Goal: Answer question/provide support: Share knowledge or assist other users

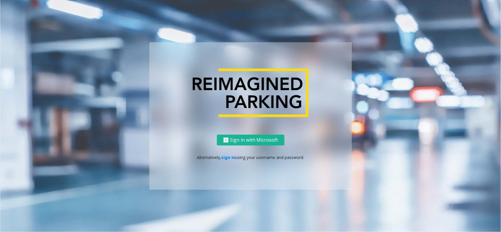
click at [227, 152] on div "Sign in with Microsoft Alternatively, sign in using your username and password." at bounding box center [250, 162] width 203 height 55
click at [228, 153] on div "Sign in with Microsoft Alternatively, sign in using your username and password." at bounding box center [250, 162] width 203 height 55
click at [230, 158] on link "sign in" at bounding box center [229, 158] width 14 height 6
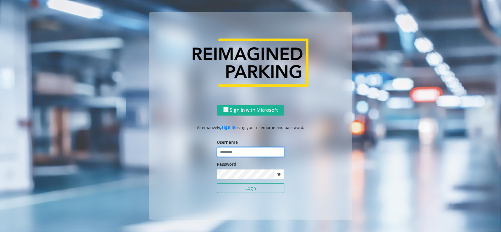
click at [240, 152] on input "text" at bounding box center [251, 152] width 68 height 10
type input "********"
click at [259, 184] on button "Login" at bounding box center [251, 189] width 68 height 10
click at [236, 184] on button "Login" at bounding box center [251, 189] width 68 height 10
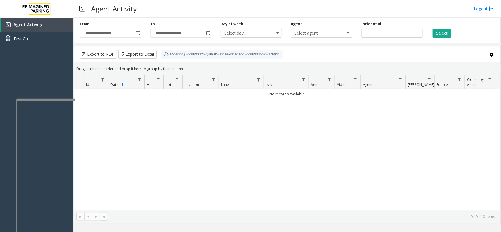
click at [49, 100] on div at bounding box center [45, 100] width 59 height 2
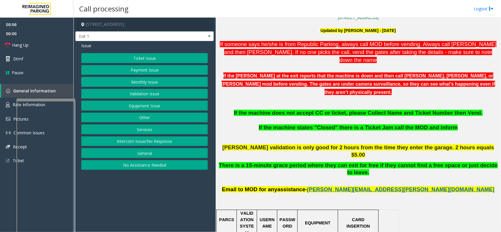
scroll to position [184, 0]
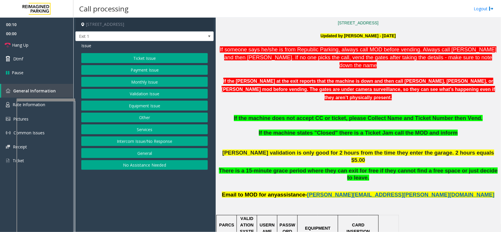
click at [154, 144] on button "Intercom Issue/No Response" at bounding box center [144, 142] width 127 height 10
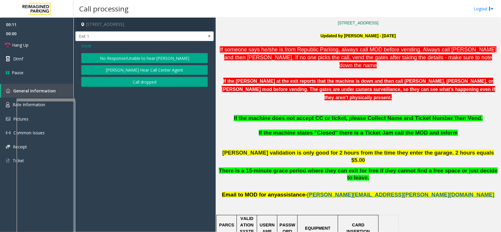
click at [168, 61] on button "No Response/Unable to hear [PERSON_NAME]" at bounding box center [144, 58] width 127 height 10
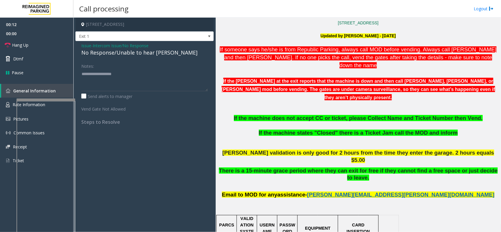
click at [142, 52] on div "No Response/Unable to hear [PERSON_NAME]" at bounding box center [144, 53] width 127 height 8
type textarea "**********"
click at [59, 48] on link "Hang Up" at bounding box center [36, 45] width 73 height 14
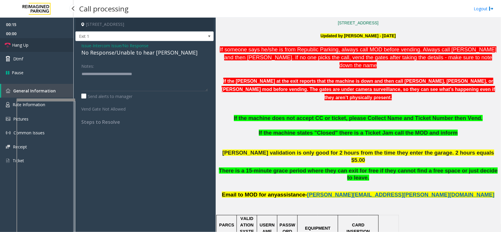
click at [59, 48] on link "Hang Up" at bounding box center [36, 45] width 73 height 14
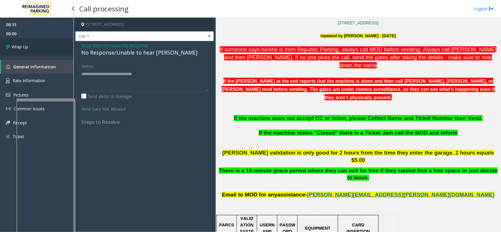
click at [59, 48] on link "Wrap Up" at bounding box center [36, 46] width 73 height 17
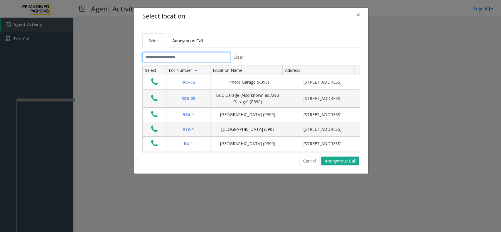
drag, startPoint x: 192, startPoint y: 57, endPoint x: 192, endPoint y: 51, distance: 5.9
click at [192, 56] on input "text" at bounding box center [186, 57] width 88 height 10
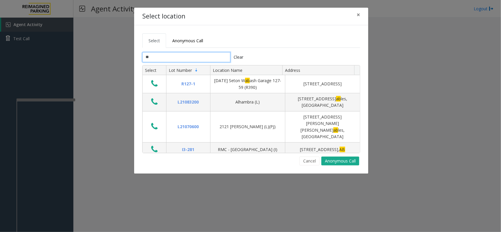
type input "*"
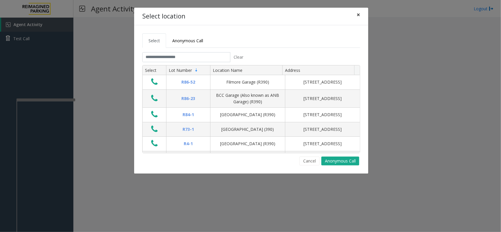
click at [361, 17] on button "×" at bounding box center [359, 15] width 12 height 14
click at [358, 15] on span "×" at bounding box center [359, 15] width 4 height 8
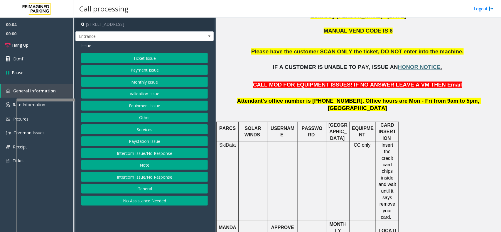
scroll to position [147, 0]
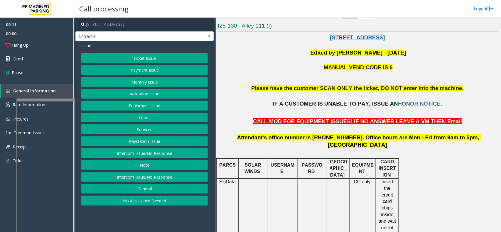
click at [144, 156] on button "Intercom Issue/No Response" at bounding box center [144, 153] width 127 height 10
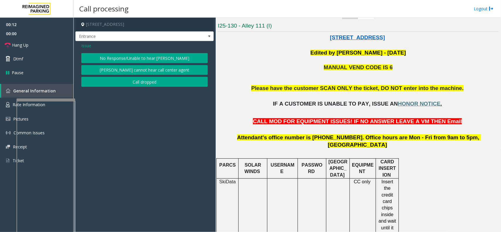
click at [139, 59] on button "No Response/Unable to hear [PERSON_NAME]" at bounding box center [144, 58] width 127 height 10
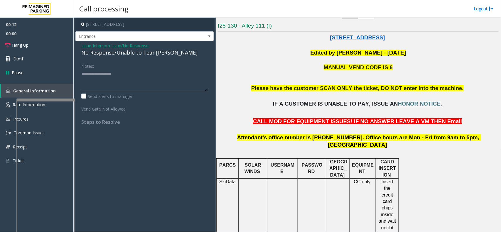
click at [139, 55] on div "No Response/Unable to hear [PERSON_NAME]" at bounding box center [144, 53] width 127 height 8
type textarea "**********"
click at [35, 46] on link "Hang Up" at bounding box center [36, 45] width 73 height 14
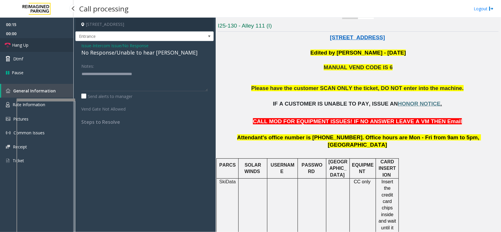
click at [35, 46] on link "Hang Up" at bounding box center [36, 45] width 73 height 14
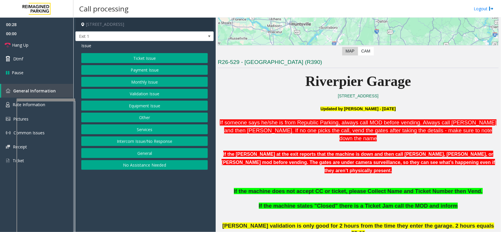
scroll to position [110, 0]
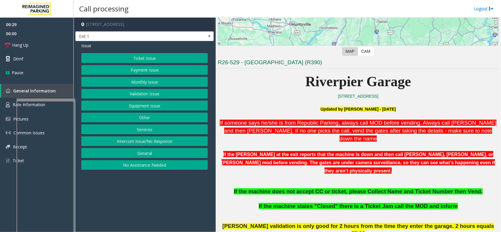
click at [147, 58] on button "Ticket Issue" at bounding box center [144, 58] width 127 height 10
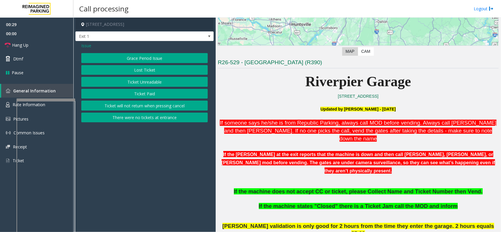
click at [149, 78] on button "Ticket Unreadable" at bounding box center [144, 82] width 127 height 10
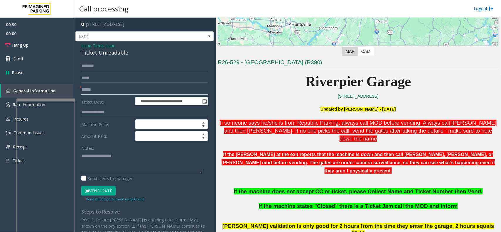
click at [118, 88] on input "text" at bounding box center [144, 90] width 127 height 10
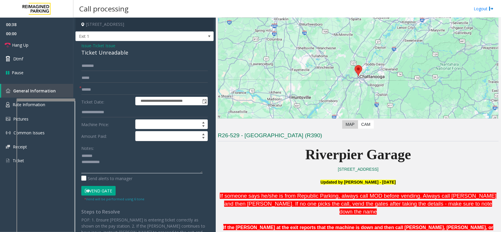
scroll to position [37, 0]
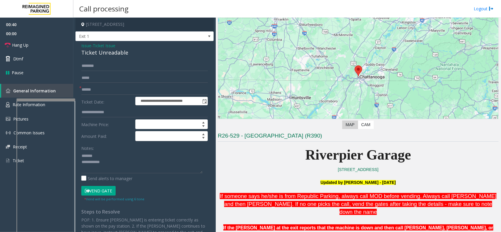
click at [107, 54] on div "Ticket Unreadable" at bounding box center [144, 53] width 127 height 8
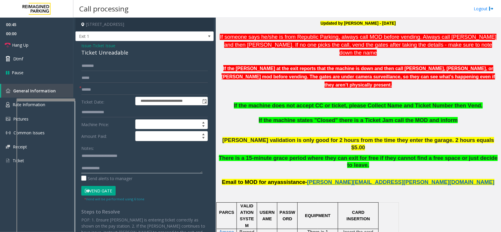
scroll to position [184, 0]
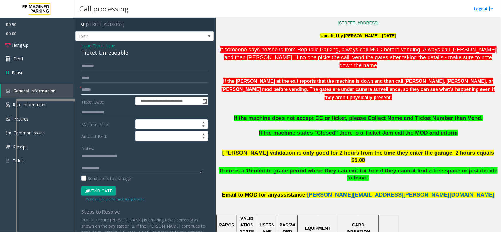
drag, startPoint x: 164, startPoint y: 87, endPoint x: 158, endPoint y: 90, distance: 6.3
click at [159, 90] on input "text" at bounding box center [144, 90] width 127 height 10
type textarea "**********"
click at [117, 89] on input "text" at bounding box center [144, 90] width 127 height 10
type input "*"
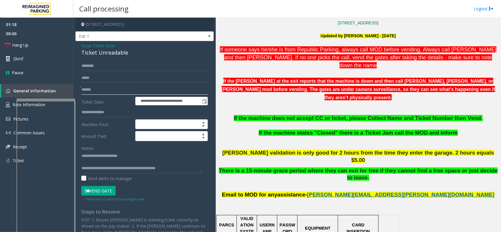
type input "*"
click at [97, 90] on input "******" at bounding box center [144, 90] width 127 height 10
type input "******"
click at [95, 68] on input "text" at bounding box center [144, 66] width 127 height 10
click at [113, 191] on button "Vend Gate" at bounding box center [98, 191] width 34 height 10
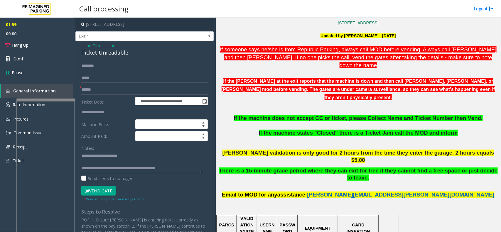
click at [179, 172] on textarea at bounding box center [141, 163] width 121 height 22
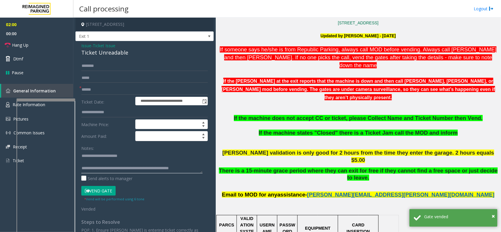
scroll to position [4, 0]
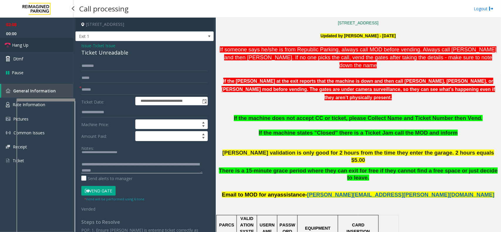
type textarea "**********"
click at [37, 44] on link "Hang Up" at bounding box center [36, 45] width 73 height 14
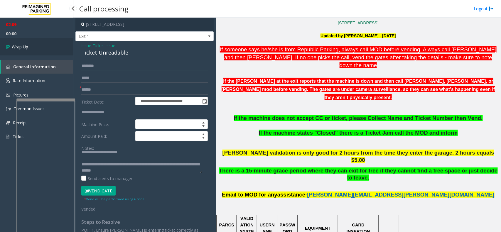
click at [37, 51] on link "Wrap Up" at bounding box center [36, 46] width 73 height 17
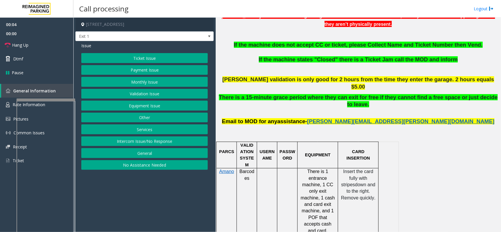
scroll to position [367, 0]
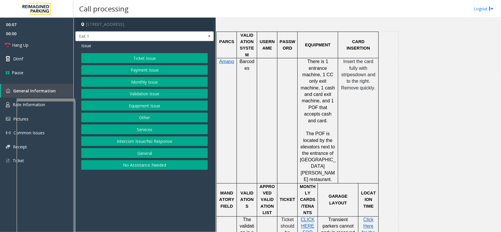
click at [150, 55] on button "Ticket Issue" at bounding box center [144, 58] width 127 height 10
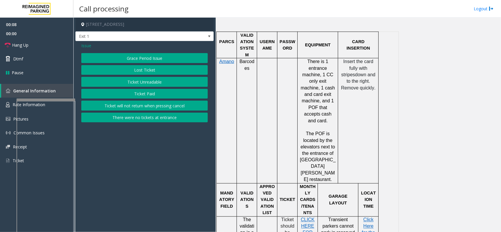
click at [153, 82] on button "Ticket Unreadable" at bounding box center [144, 82] width 127 height 10
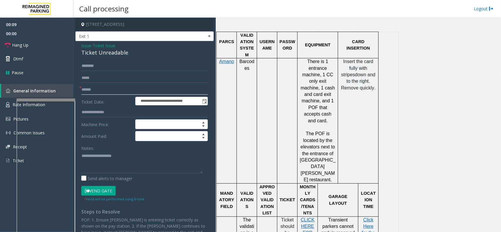
click at [103, 90] on input "text" at bounding box center [144, 90] width 127 height 10
click at [103, 54] on div "Ticket Unreadable" at bounding box center [144, 53] width 127 height 8
click at [122, 169] on textarea at bounding box center [141, 163] width 121 height 22
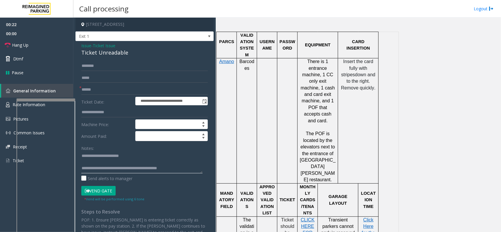
type textarea "**********"
click at [127, 85] on input "text" at bounding box center [144, 90] width 127 height 10
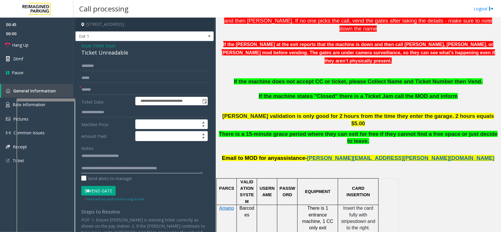
scroll to position [6, 0]
drag, startPoint x: 106, startPoint y: 168, endPoint x: 129, endPoint y: 168, distance: 23.5
click at [129, 168] on textarea at bounding box center [141, 163] width 121 height 22
click at [112, 94] on input "text" at bounding box center [144, 90] width 127 height 10
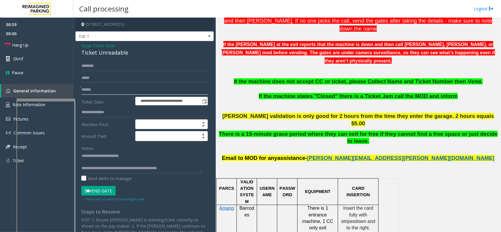
scroll to position [0, 0]
type input "*****"
click at [119, 70] on input "text" at bounding box center [144, 66] width 127 height 10
type input "*****"
click at [100, 187] on button "Vend Gate" at bounding box center [98, 191] width 34 height 10
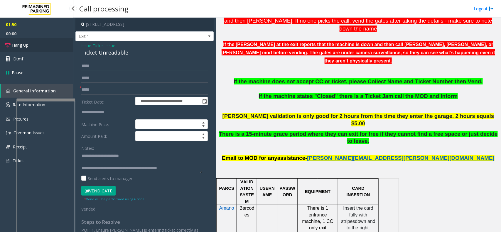
click at [28, 45] on span "Hang Up" at bounding box center [20, 45] width 16 height 6
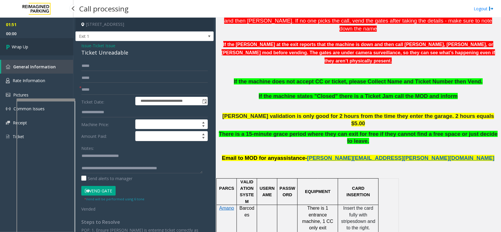
click at [28, 45] on link "Wrap Up" at bounding box center [36, 46] width 73 height 17
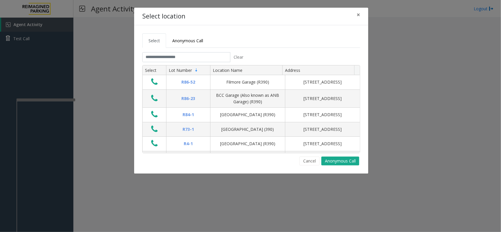
click at [196, 51] on tabset "Select Anonymous Call Clear Select Lot Number Location Name Address R86-52 Film…" at bounding box center [251, 99] width 218 height 132
click at [193, 54] on input "text" at bounding box center [186, 57] width 88 height 10
click at [357, 17] on span "×" at bounding box center [359, 15] width 4 height 8
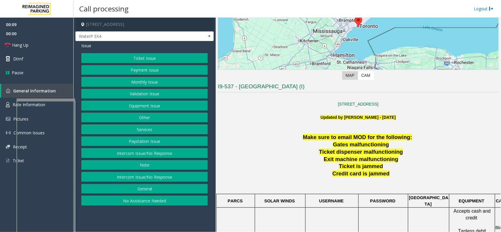
scroll to position [73, 0]
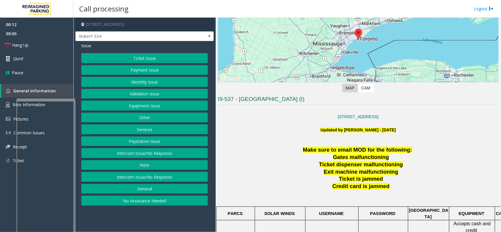
click at [168, 206] on button "No Assistance Needed" at bounding box center [144, 201] width 127 height 10
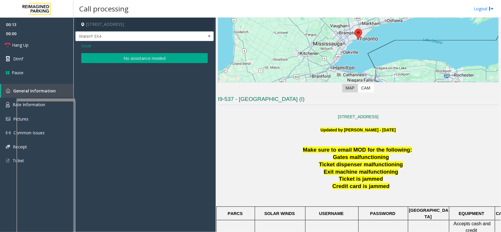
click at [148, 59] on button "No assistance needed" at bounding box center [144, 58] width 127 height 10
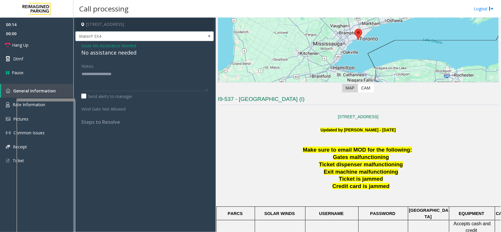
click at [115, 53] on div "No assistance needed" at bounding box center [144, 53] width 127 height 8
drag, startPoint x: 127, startPoint y: 57, endPoint x: 125, endPoint y: 72, distance: 14.8
click at [125, 72] on div "Issue - No Assistance Needed No assistance needed Notes: Send alerts to manager…" at bounding box center [144, 86] width 138 height 90
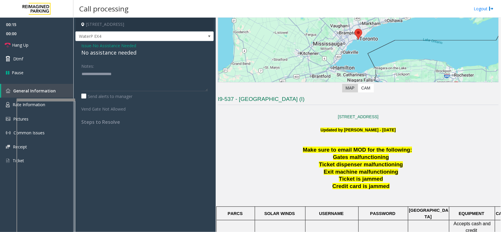
click at [121, 55] on div "No assistance needed" at bounding box center [144, 53] width 127 height 8
click at [70, 50] on link "Hang Up" at bounding box center [36, 45] width 73 height 14
click at [121, 52] on div "No assistance needed" at bounding box center [144, 53] width 127 height 8
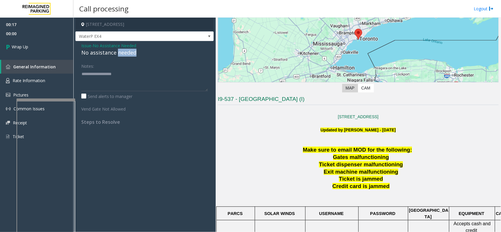
click at [121, 52] on div "No assistance needed" at bounding box center [144, 53] width 127 height 8
type textarea "**********"
click at [66, 49] on link "Wrap Up" at bounding box center [36, 46] width 73 height 17
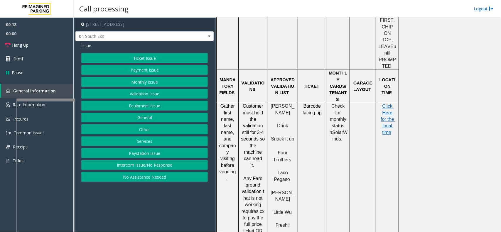
scroll to position [587, 0]
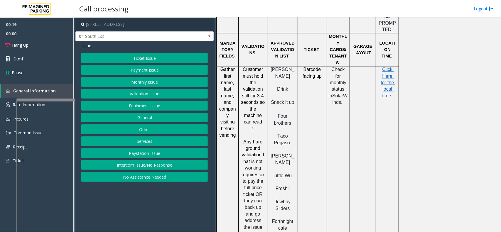
click at [147, 93] on button "Validation Issue" at bounding box center [144, 94] width 127 height 10
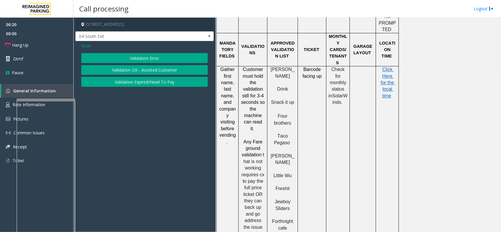
click at [156, 58] on button "Validation Error" at bounding box center [144, 58] width 127 height 10
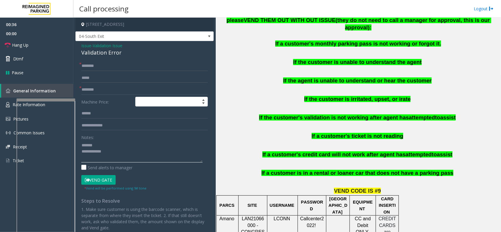
scroll to position [330, 0]
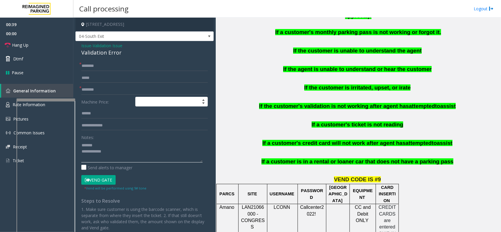
type textarea "**********"
click at [109, 46] on span "Validation Issue" at bounding box center [108, 46] width 30 height 6
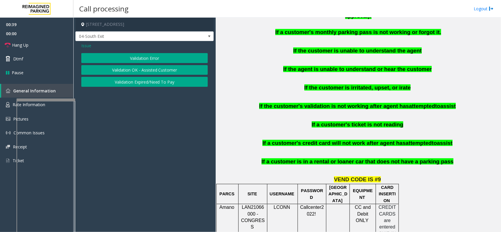
click at [90, 46] on span "Issue" at bounding box center [86, 46] width 10 height 6
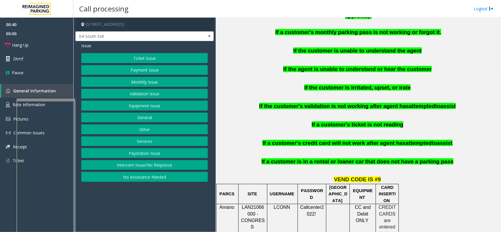
click at [130, 56] on button "Ticket Issue" at bounding box center [144, 58] width 127 height 10
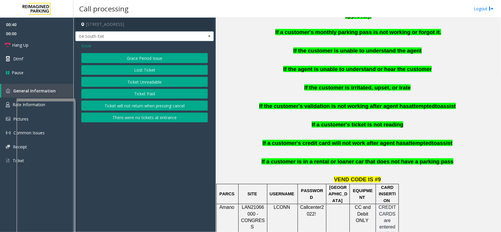
click at [150, 96] on button "Ticket Paid" at bounding box center [144, 94] width 127 height 10
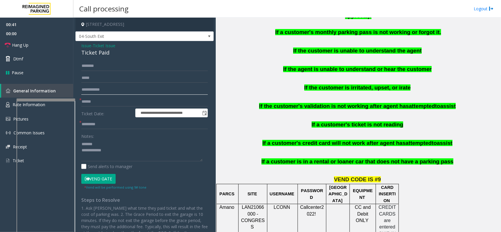
click at [110, 90] on input "text" at bounding box center [144, 90] width 127 height 10
click at [100, 100] on input "text" at bounding box center [144, 102] width 127 height 10
click at [92, 49] on div "Ticket Paid" at bounding box center [144, 53] width 127 height 8
click at [93, 52] on div "Ticket Paid" at bounding box center [144, 53] width 127 height 8
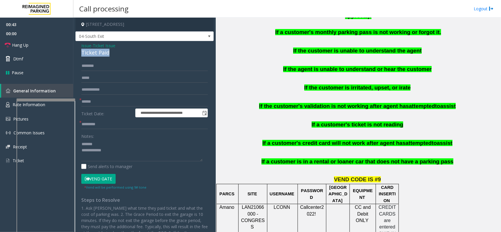
click at [93, 52] on div "Ticket Paid" at bounding box center [144, 53] width 127 height 8
type textarea "**********"
click at [263, 103] on p "If the customer's validation is not working after agent has attempted to assist" at bounding box center [358, 106] width 281 height 7
click at [94, 103] on input "text" at bounding box center [144, 102] width 127 height 10
type input "**"
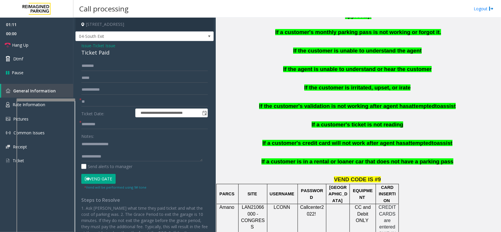
click at [95, 118] on form "**********" at bounding box center [144, 125] width 127 height 129
click at [93, 124] on input "text" at bounding box center [144, 125] width 127 height 10
click at [6, 104] on img at bounding box center [8, 104] width 4 height 5
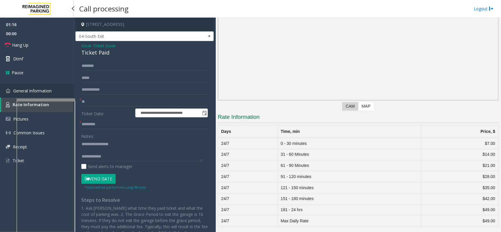
click at [11, 93] on link "General Information" at bounding box center [36, 91] width 73 height 14
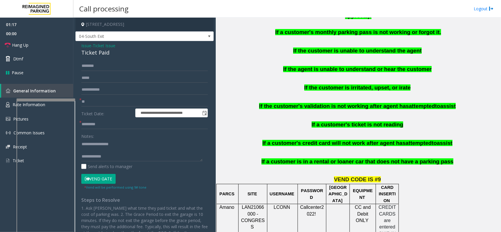
click at [93, 130] on form "**********" at bounding box center [144, 125] width 127 height 129
click at [95, 128] on input "text" at bounding box center [144, 125] width 127 height 10
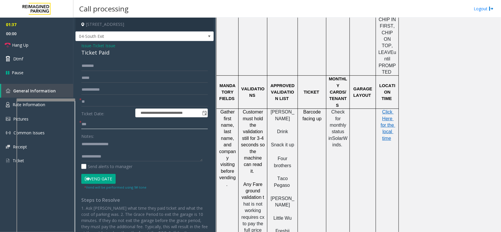
scroll to position [551, 0]
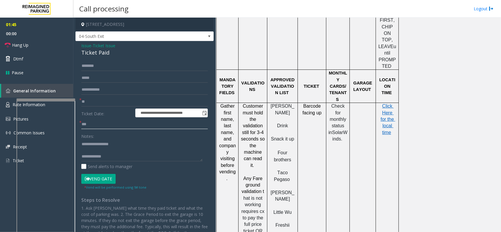
type input "***"
drag, startPoint x: 270, startPoint y: 100, endPoint x: 293, endPoint y: 99, distance: 22.7
click at [293, 136] on p "Snack it up" at bounding box center [283, 139] width 26 height 6
click at [281, 163] on p at bounding box center [283, 166] width 26 height 6
click at [84, 143] on textarea at bounding box center [141, 150] width 121 height 22
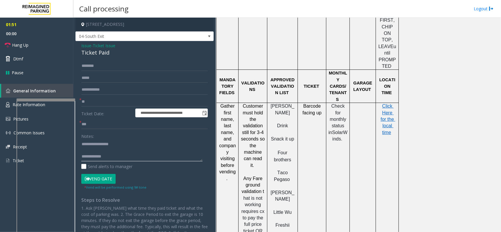
click at [96, 147] on textarea at bounding box center [141, 150] width 121 height 22
click at [97, 155] on textarea at bounding box center [141, 150] width 121 height 22
click at [98, 153] on textarea at bounding box center [141, 150] width 121 height 22
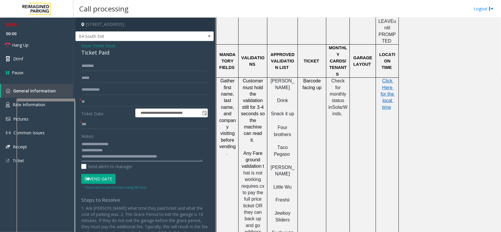
scroll to position [587, 0]
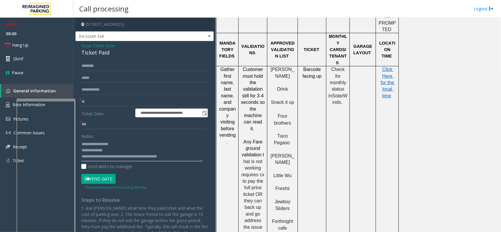
click at [146, 149] on textarea at bounding box center [141, 150] width 121 height 22
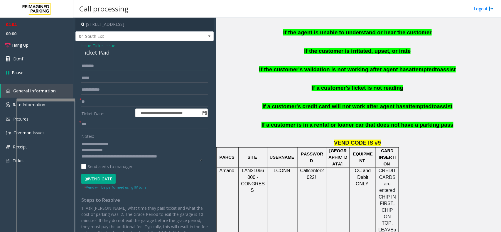
scroll to position [12, 0]
drag, startPoint x: 103, startPoint y: 156, endPoint x: 173, endPoint y: 156, distance: 69.6
click at [173, 156] on textarea at bounding box center [141, 150] width 121 height 22
click at [41, 47] on link "Hang Up" at bounding box center [36, 45] width 73 height 14
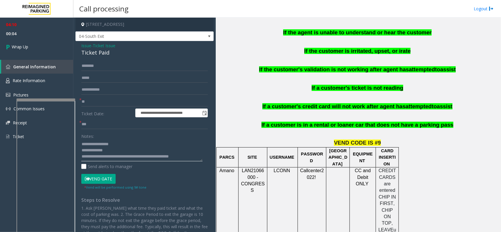
click at [158, 150] on textarea at bounding box center [141, 150] width 121 height 22
type textarea "**********"
click at [54, 46] on link "Wrap Up" at bounding box center [36, 46] width 73 height 17
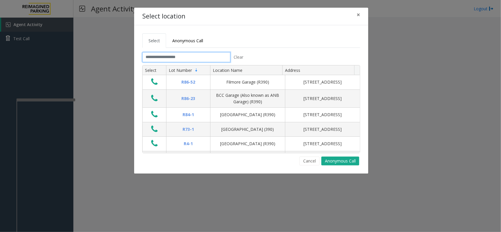
click at [204, 61] on input "text" at bounding box center [186, 57] width 88 height 10
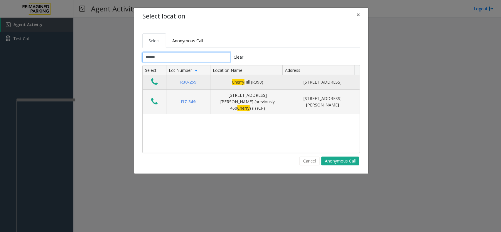
type input "******"
click at [157, 80] on icon "Data table" at bounding box center [154, 82] width 6 height 8
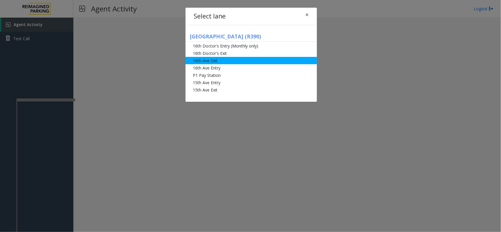
click at [225, 62] on li "16th Ave Exit" at bounding box center [252, 60] width 132 height 7
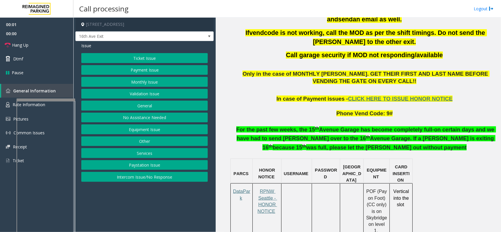
scroll to position [294, 0]
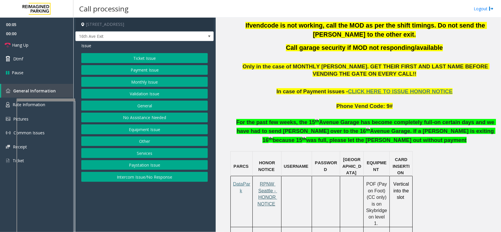
click at [269, 182] on span "RPNW Seattle - HONOR NOTICE" at bounding box center [268, 194] width 20 height 25
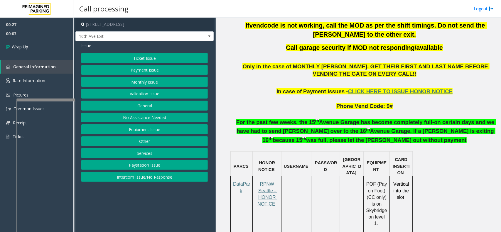
click at [141, 69] on button "Payment Issue" at bounding box center [144, 70] width 127 height 10
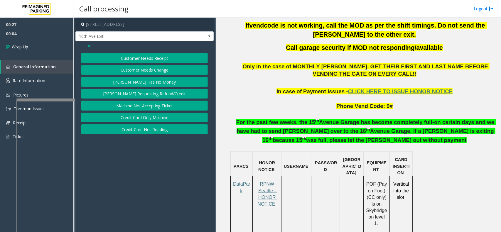
click at [141, 60] on button "Customer Needs Receipt" at bounding box center [144, 58] width 127 height 10
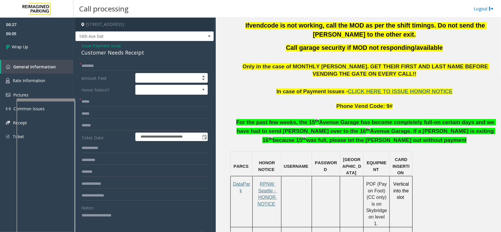
click at [106, 48] on span "Payment Issue" at bounding box center [107, 46] width 28 height 6
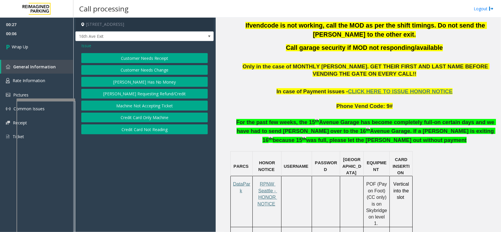
click at [146, 128] on button "Credit Card Not Reading" at bounding box center [144, 130] width 127 height 10
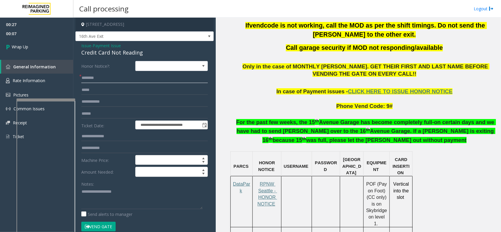
click at [117, 79] on input "text" at bounding box center [144, 78] width 127 height 10
type input "**"
click at [114, 51] on div "Credit Card Not Reading" at bounding box center [144, 53] width 127 height 8
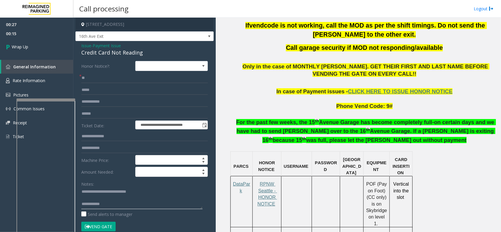
click at [144, 206] on textarea at bounding box center [141, 198] width 121 height 22
type textarea "**********"
click at [19, 46] on span "Wrap Up" at bounding box center [20, 47] width 16 height 6
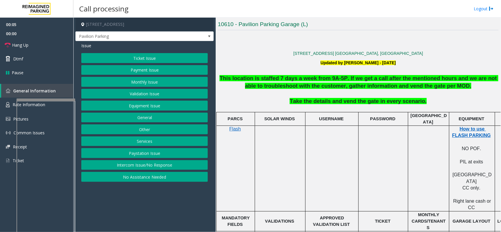
scroll to position [147, 0]
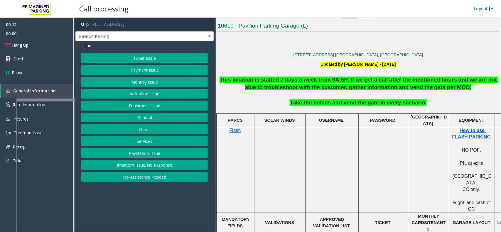
click at [175, 169] on button "Intercom Issue/No Response" at bounding box center [144, 165] width 127 height 10
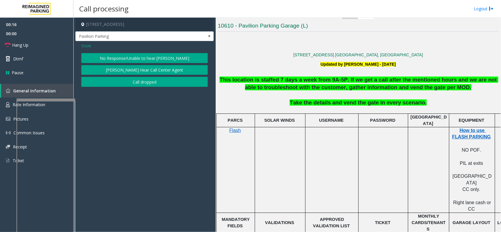
click at [85, 46] on span "Issue" at bounding box center [86, 46] width 10 height 6
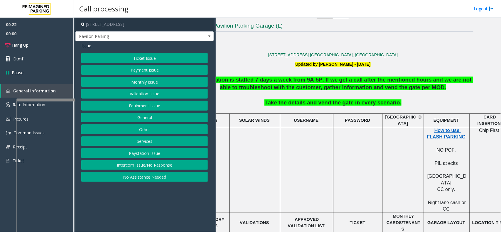
scroll to position [147, 43]
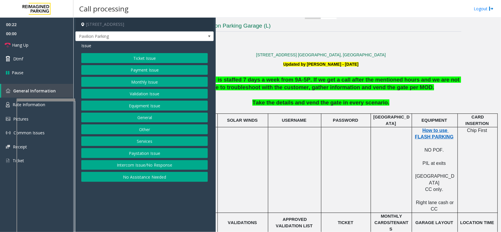
drag, startPoint x: 350, startPoint y: 147, endPoint x: 368, endPoint y: 147, distance: 17.6
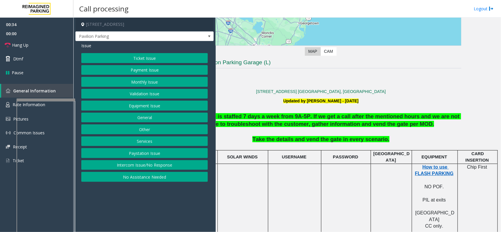
click at [157, 74] on button "Payment Issue" at bounding box center [144, 70] width 127 height 10
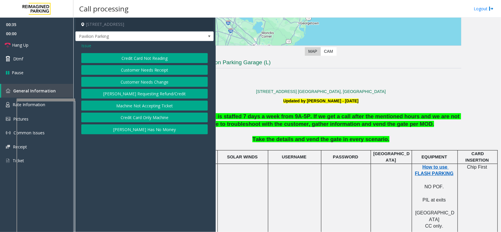
click at [154, 52] on div "Issue Credit Card Not Reading Customer Needs Receipt Customer Needs Change [PER…" at bounding box center [144, 89] width 138 height 96
click at [151, 54] on button "Credit Card Not Reading" at bounding box center [144, 58] width 127 height 10
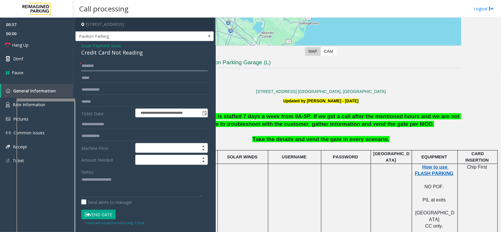
click at [118, 65] on input "text" at bounding box center [144, 66] width 127 height 10
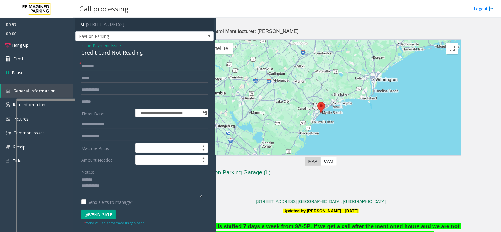
scroll to position [0, 0]
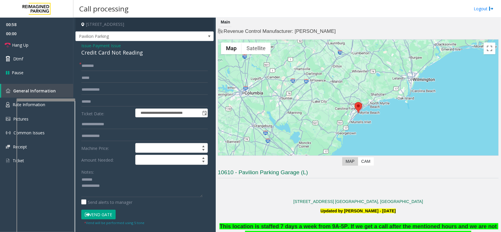
click at [143, 60] on div "**********" at bounding box center [144, 187] width 138 height 292
click at [137, 74] on input "text" at bounding box center [144, 78] width 127 height 10
click at [140, 70] on input "text" at bounding box center [144, 66] width 127 height 10
click at [109, 51] on div "Credit Card Not Reading" at bounding box center [144, 53] width 127 height 8
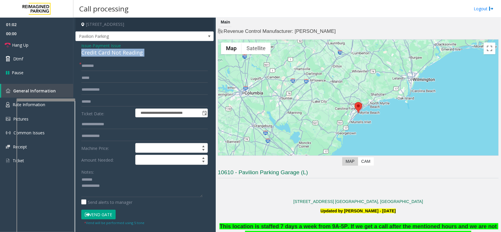
click at [109, 51] on div "Credit Card Not Reading" at bounding box center [144, 53] width 127 height 8
click at [148, 190] on textarea at bounding box center [141, 186] width 121 height 22
type textarea "**********"
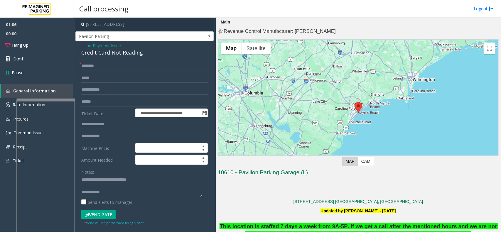
click at [120, 68] on input "text" at bounding box center [144, 66] width 127 height 10
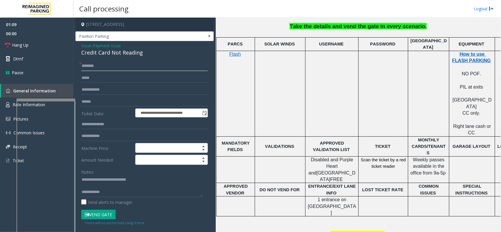
scroll to position [220, 0]
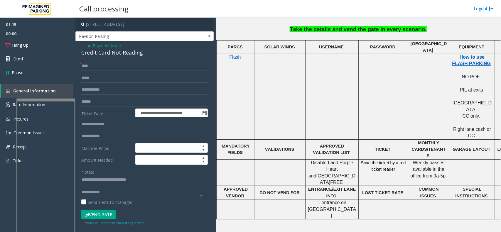
type input "****"
click at [115, 105] on input "text" at bounding box center [144, 102] width 127 height 10
type textarea "**********"
click at [106, 102] on input "text" at bounding box center [144, 102] width 127 height 10
type input "********"
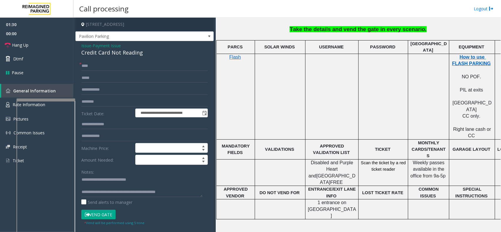
click at [110, 213] on button "Vend Gate" at bounding box center [98, 215] width 34 height 10
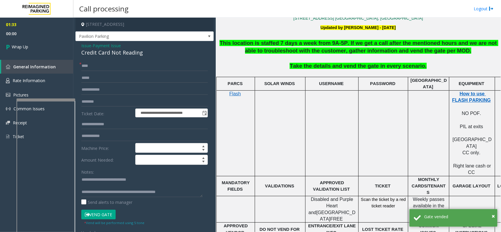
scroll to position [147, 0]
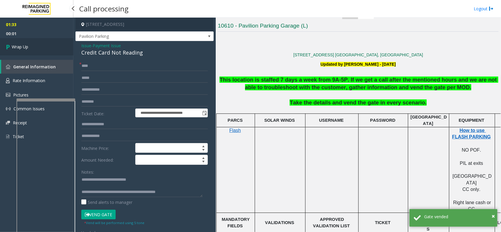
click at [33, 48] on link "Wrap Up" at bounding box center [36, 46] width 73 height 17
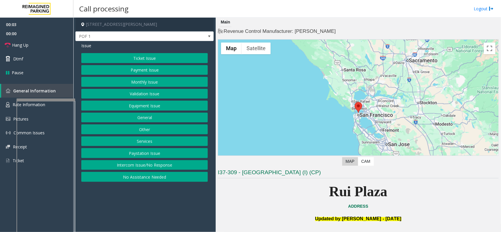
click at [176, 108] on button "Equipment Issue" at bounding box center [144, 106] width 127 height 10
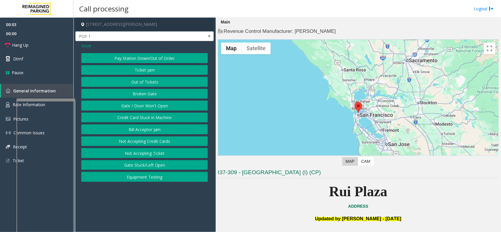
click at [176, 108] on button "Gate / Door Won't Open" at bounding box center [144, 106] width 127 height 10
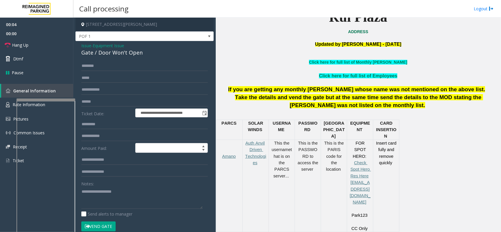
scroll to position [220, 0]
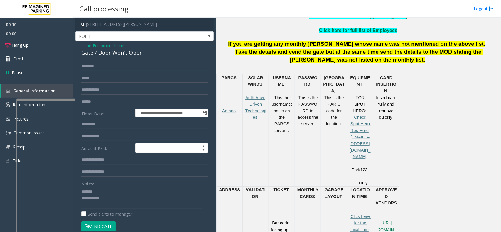
click at [105, 55] on div "Gate / Door Won't Open" at bounding box center [144, 53] width 127 height 8
click at [162, 200] on textarea at bounding box center [141, 198] width 121 height 22
click at [151, 205] on textarea at bounding box center [141, 198] width 121 height 22
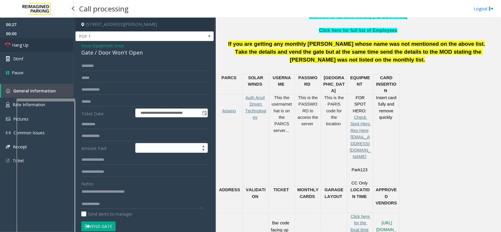
click at [42, 48] on link "Hang Up" at bounding box center [36, 45] width 73 height 14
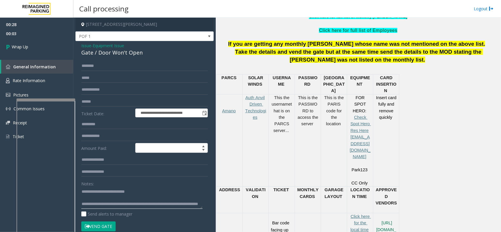
scroll to position [6, 0]
type textarea "**********"
click at [61, 48] on link "Wrap Up" at bounding box center [36, 46] width 73 height 17
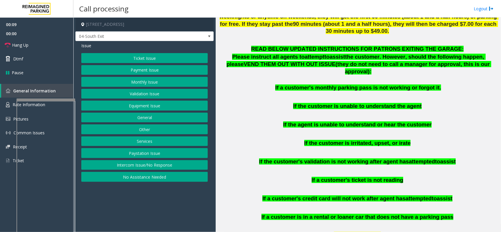
scroll to position [257, 0]
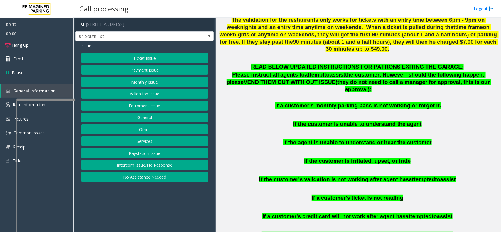
click at [168, 50] on div "Issue Ticket Issue Payment Issue Monthly Issue Validation Issue Equipment Issue…" at bounding box center [144, 113] width 138 height 144
click at [167, 53] on div "Issue Ticket Issue Payment Issue Monthly Issue Validation Issue Equipment Issue…" at bounding box center [144, 113] width 138 height 144
click at [166, 56] on button "Ticket Issue" at bounding box center [144, 58] width 127 height 10
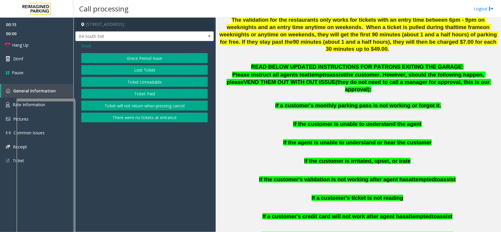
click at [147, 80] on button "Ticket Unreadable" at bounding box center [144, 82] width 127 height 10
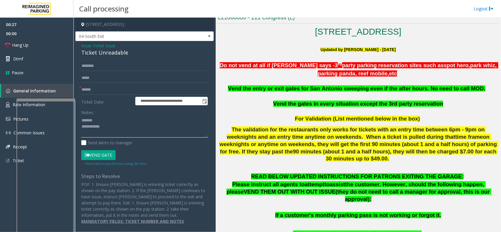
scroll to position [147, 0]
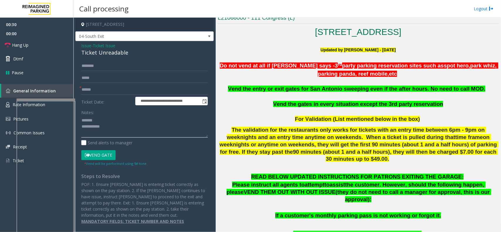
click at [197, 128] on textarea at bounding box center [144, 127] width 127 height 22
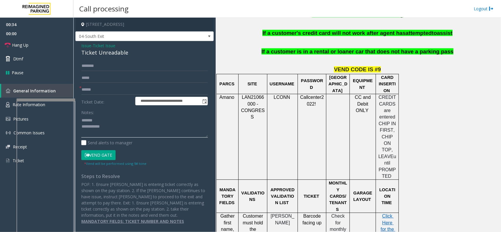
scroll to position [477, 0]
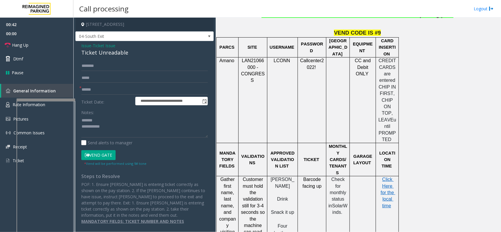
click at [91, 55] on div "Ticket Unreadable" at bounding box center [144, 53] width 127 height 8
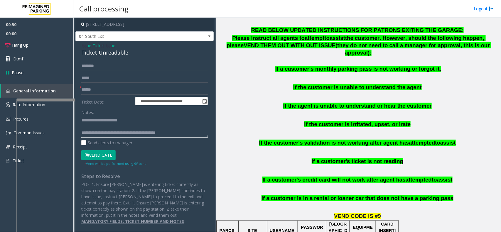
scroll to position [257, 0]
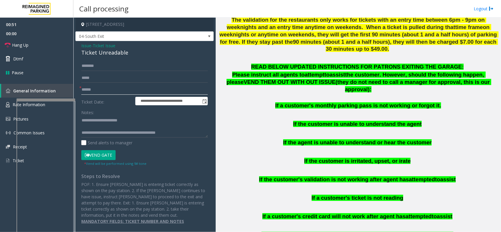
click at [137, 93] on input "text" at bounding box center [144, 90] width 127 height 10
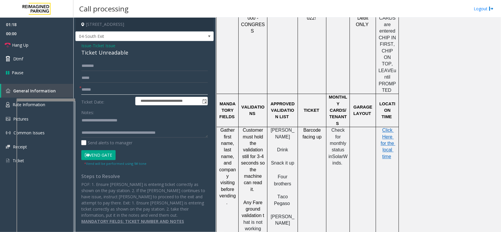
scroll to position [514, 0]
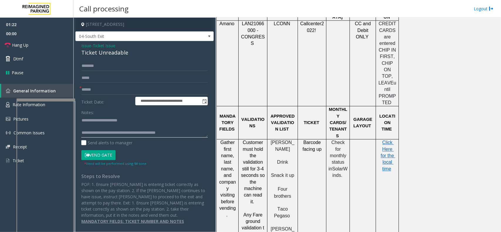
drag, startPoint x: 94, startPoint y: 118, endPoint x: 161, endPoint y: 127, distance: 67.2
click at [161, 127] on textarea at bounding box center [144, 127] width 127 height 22
type textarea "**********"
click at [101, 46] on span "Ticket Issue" at bounding box center [104, 46] width 23 height 6
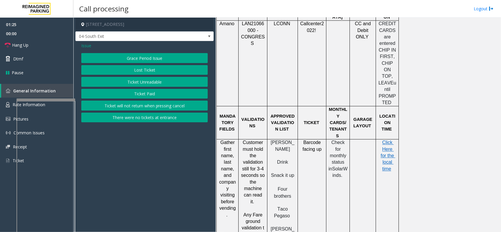
click at [90, 46] on span "Issue" at bounding box center [86, 46] width 10 height 6
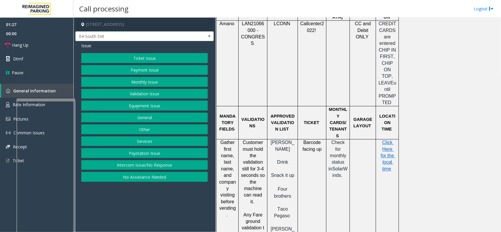
click at [148, 96] on button "Validation Issue" at bounding box center [144, 94] width 127 height 10
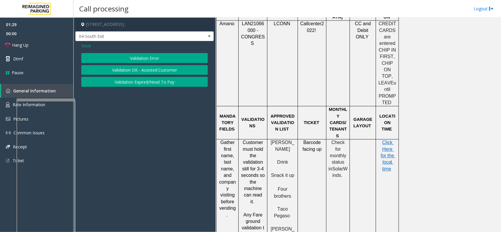
click at [162, 58] on button "Validation Error" at bounding box center [144, 58] width 127 height 10
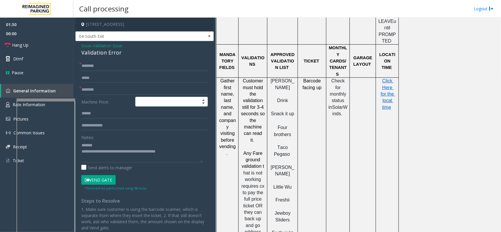
scroll to position [587, 0]
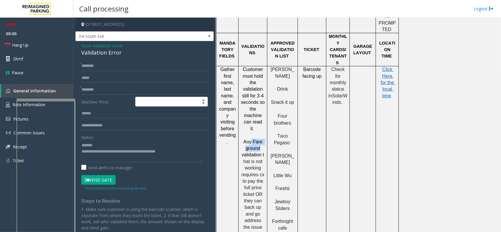
drag, startPoint x: 252, startPoint y: 95, endPoint x: 259, endPoint y: 100, distance: 8.8
click at [259, 139] on span "Any Fare ground validation t" at bounding box center [253, 148] width 23 height 18
type input "**********"
click at [106, 113] on input "text" at bounding box center [144, 114] width 127 height 10
click at [121, 140] on div "Notes:" at bounding box center [144, 147] width 127 height 30
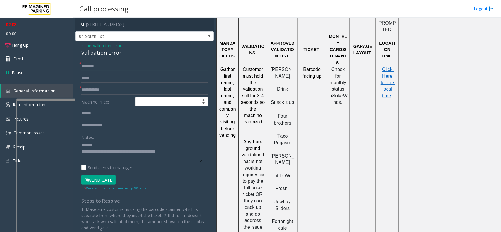
click at [113, 147] on textarea at bounding box center [141, 152] width 121 height 22
click at [100, 52] on div "Validation Error" at bounding box center [144, 53] width 127 height 8
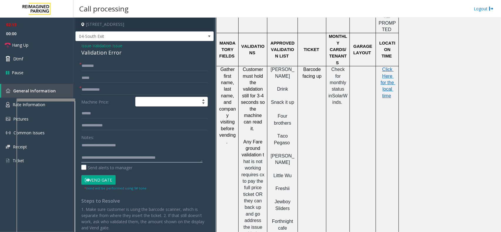
drag, startPoint x: 103, startPoint y: 159, endPoint x: 171, endPoint y: 158, distance: 67.6
click at [171, 158] on textarea at bounding box center [141, 152] width 121 height 22
type textarea "**********"
click at [46, 46] on link "Hang Up" at bounding box center [36, 45] width 73 height 14
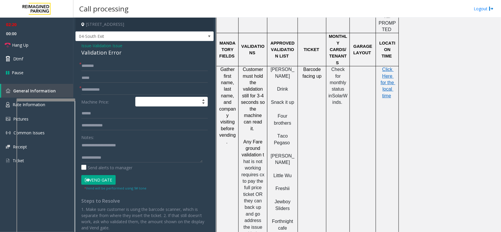
click at [95, 59] on div "**********" at bounding box center [144, 151] width 138 height 220
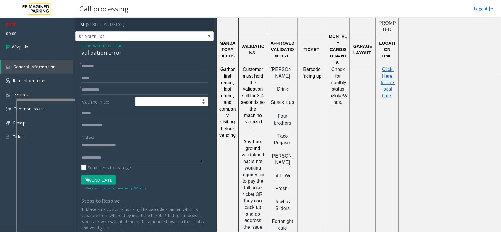
click at [100, 71] on form "**********" at bounding box center [144, 126] width 127 height 130
click at [109, 60] on div "**********" at bounding box center [144, 151] width 138 height 220
click at [108, 62] on input "text" at bounding box center [144, 66] width 127 height 10
type input "**"
type textarea "**********"
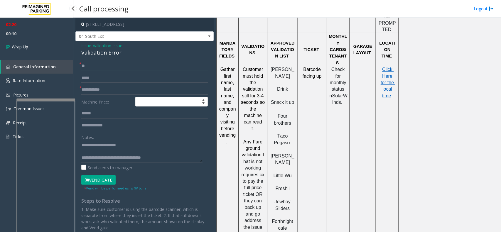
click at [67, 36] on span "00:10" at bounding box center [36, 33] width 73 height 9
click at [59, 48] on link "Wrap Up" at bounding box center [36, 46] width 73 height 17
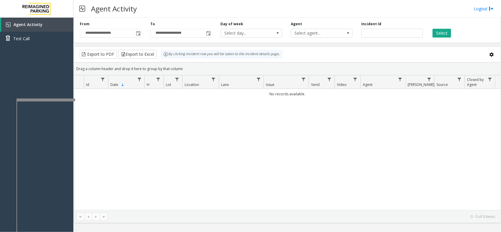
click at [435, 194] on div "No records available." at bounding box center [287, 149] width 427 height 121
click at [253, 133] on div "No records available." at bounding box center [287, 149] width 427 height 121
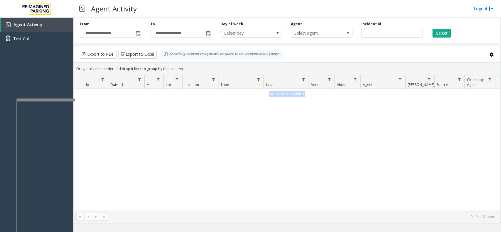
click at [253, 133] on div "No records available." at bounding box center [287, 149] width 427 height 121
click at [254, 76] on th "Lane" at bounding box center [241, 82] width 45 height 14
click at [272, 56] on div "By clicking Incident row you will be taken to the incident details page." at bounding box center [222, 54] width 122 height 9
click at [46, 68] on div "Agent Activity Test Call" at bounding box center [36, 134] width 73 height 232
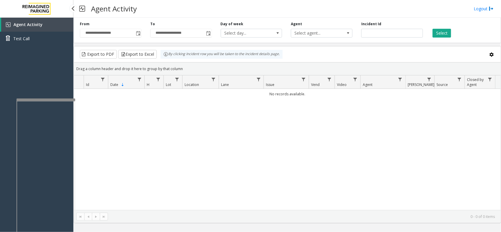
click at [27, 63] on div "Agent Activity Test Call" at bounding box center [36, 134] width 73 height 232
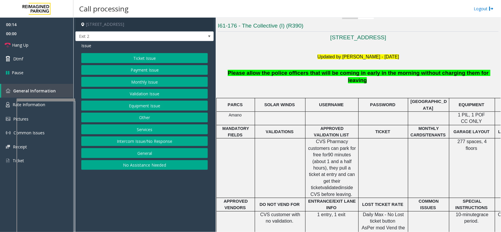
scroll to position [184, 0]
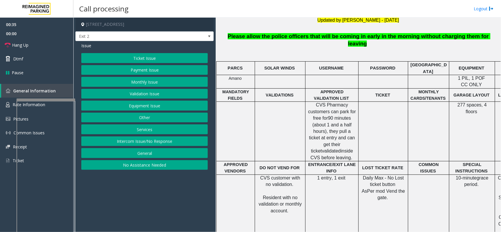
click at [182, 144] on button "Intercom Issue/No Response" at bounding box center [144, 142] width 127 height 10
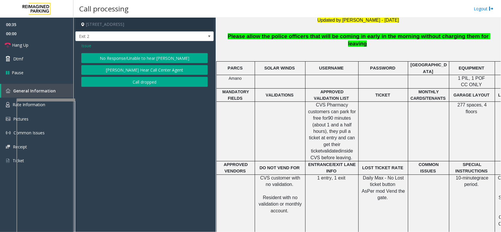
drag, startPoint x: 137, startPoint y: 51, endPoint x: 137, endPoint y: 54, distance: 3.6
click at [137, 51] on div "Issue No Response/Unable to hear [PERSON_NAME] Cannot Hear Call Center Agent Ca…" at bounding box center [144, 65] width 138 height 49
click at [137, 54] on button "No Response/Unable to hear [PERSON_NAME]" at bounding box center [144, 58] width 127 height 10
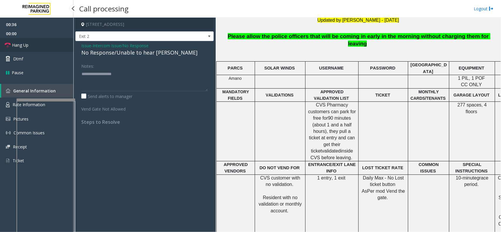
click at [12, 41] on link "Hang Up" at bounding box center [36, 45] width 73 height 14
click at [111, 46] on span "Intercom Issue/No Response" at bounding box center [121, 46] width 56 height 6
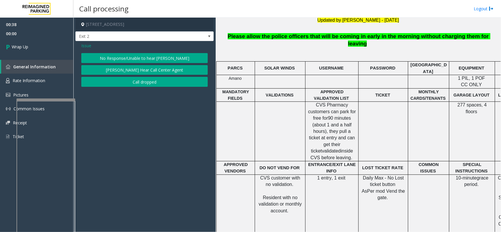
click at [86, 44] on span "Issue" at bounding box center [86, 46] width 10 height 6
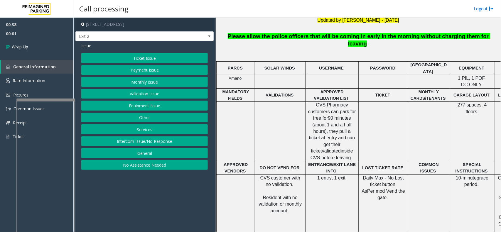
click at [148, 103] on button "Equipment Issue" at bounding box center [144, 106] width 127 height 10
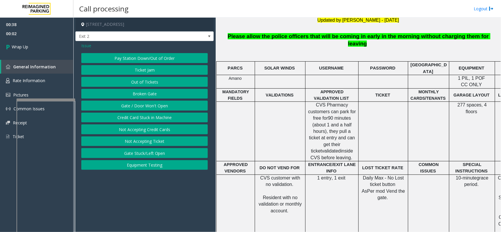
click at [146, 105] on button "Gate / Door Won't Open" at bounding box center [144, 106] width 127 height 10
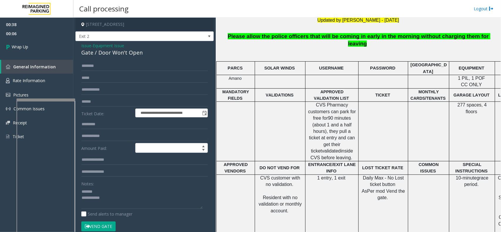
click at [123, 42] on div "**********" at bounding box center [144, 186] width 138 height 291
click at [122, 53] on div "Gate / Door Won't Open" at bounding box center [144, 53] width 127 height 8
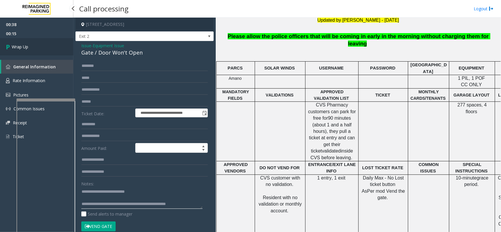
type textarea "**********"
click at [62, 54] on link "Wrap Up" at bounding box center [36, 46] width 73 height 17
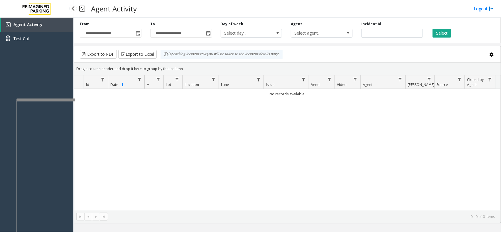
click at [23, 83] on div "Agent Activity Test Call" at bounding box center [36, 134] width 73 height 232
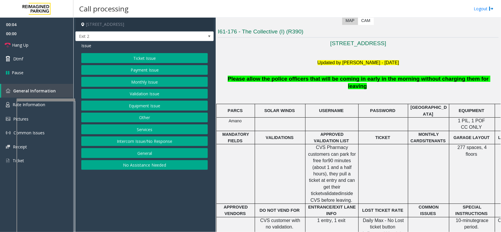
scroll to position [147, 0]
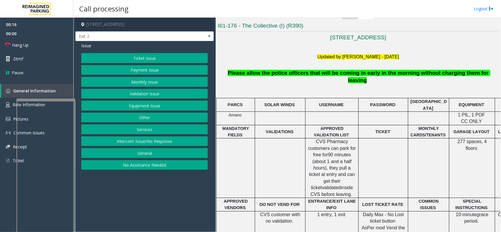
click at [159, 139] on button "Intercom Issue/No Response" at bounding box center [144, 142] width 127 height 10
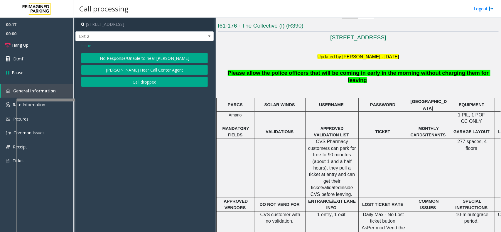
click at [165, 53] on button "No Response/Unable to hear [PERSON_NAME]" at bounding box center [144, 58] width 127 height 10
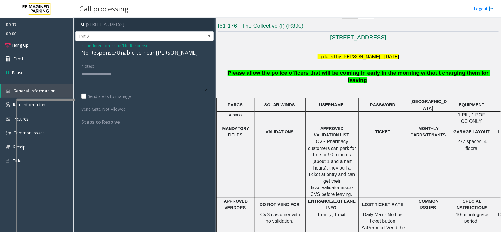
click at [139, 52] on div "No Response/Unable to hear [PERSON_NAME]" at bounding box center [144, 53] width 127 height 8
type textarea "**********"
click at [51, 41] on link "Hang Up" at bounding box center [36, 45] width 73 height 14
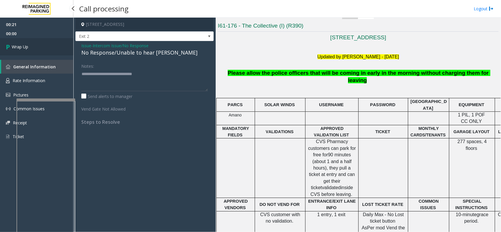
click at [43, 42] on link "Wrap Up" at bounding box center [36, 46] width 73 height 17
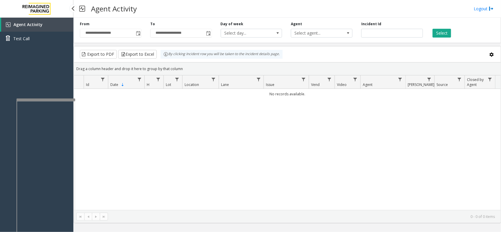
click at [31, 85] on div "Agent Activity Test Call" at bounding box center [36, 134] width 73 height 232
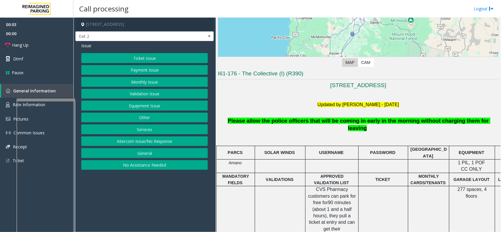
scroll to position [110, 0]
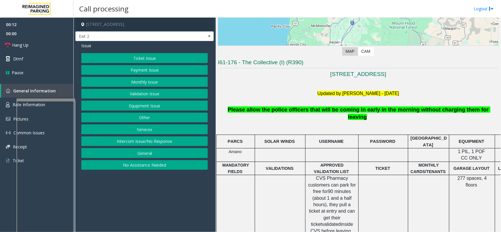
click at [134, 105] on button "Equipment Issue" at bounding box center [144, 106] width 127 height 10
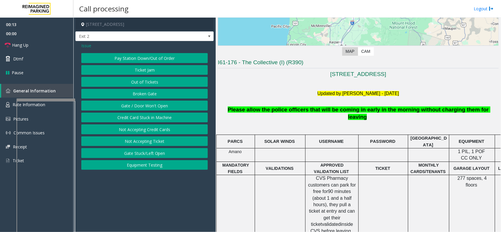
click at [137, 104] on button "Gate / Door Won't Open" at bounding box center [144, 106] width 127 height 10
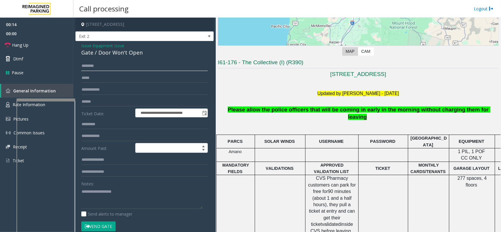
click at [125, 64] on input "text" at bounding box center [144, 66] width 127 height 10
click at [107, 54] on div "Gate / Door Won't Open" at bounding box center [144, 53] width 127 height 8
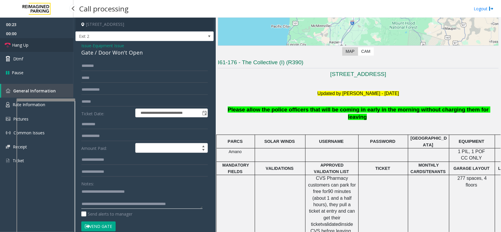
type textarea "**********"
click at [45, 46] on link "Hang Up" at bounding box center [36, 45] width 73 height 14
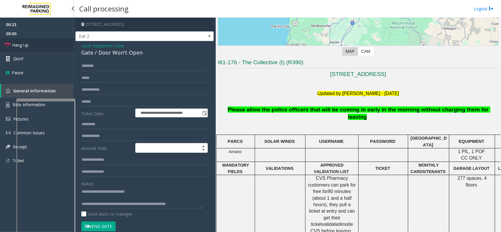
click at [45, 46] on link "Hang Up" at bounding box center [36, 45] width 73 height 14
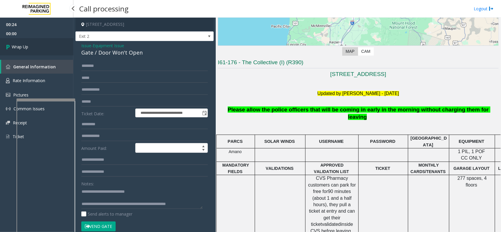
click at [45, 46] on link "Wrap Up" at bounding box center [36, 46] width 73 height 17
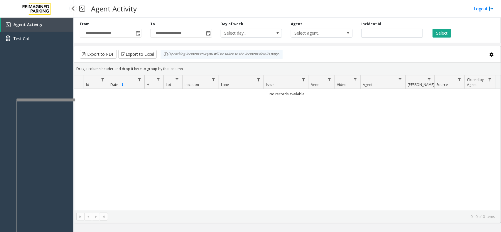
click at [40, 66] on div "Agent Activity Test Call" at bounding box center [36, 134] width 73 height 232
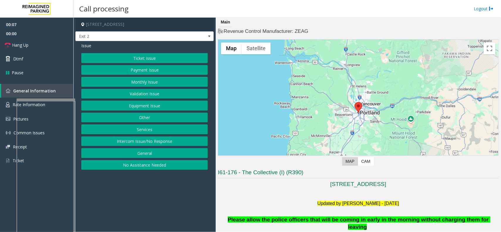
click at [175, 138] on button "Intercom Issue/No Response" at bounding box center [144, 142] width 127 height 10
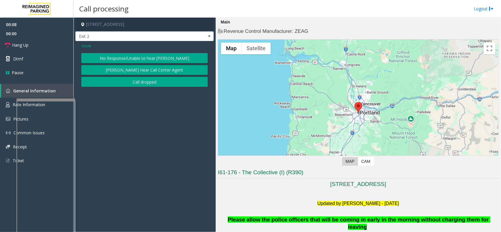
click at [140, 54] on button "No Response/Unable to hear [PERSON_NAME]" at bounding box center [144, 58] width 127 height 10
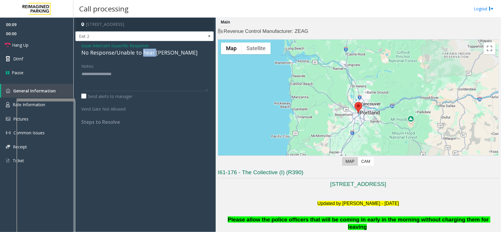
click at [141, 53] on div "No Response/Unable to hear [PERSON_NAME]" at bounding box center [144, 53] width 127 height 8
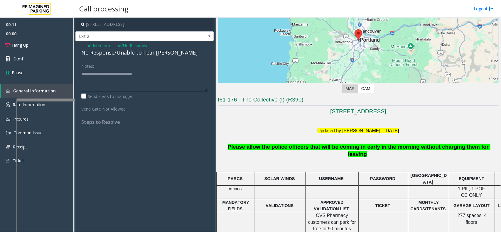
scroll to position [73, 0]
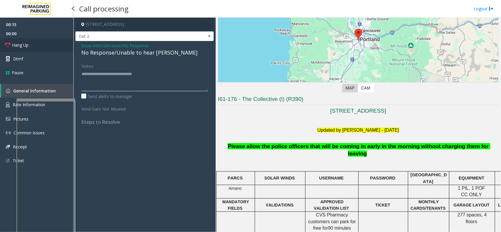
type textarea "**********"
click at [37, 44] on link "Hang Up" at bounding box center [36, 45] width 73 height 14
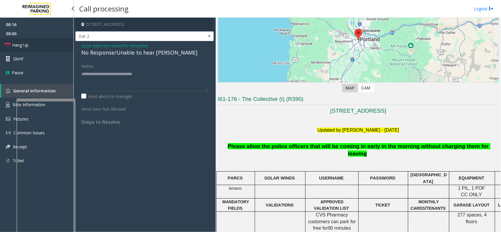
click at [37, 44] on link "Hang Up" at bounding box center [36, 45] width 73 height 14
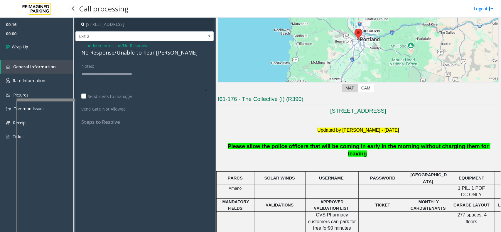
click at [37, 44] on link "Wrap Up" at bounding box center [36, 46] width 73 height 17
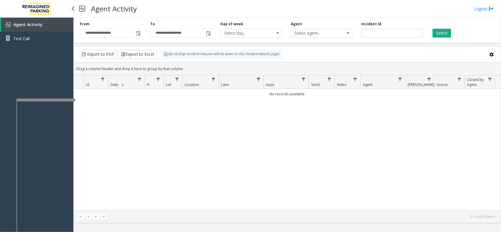
click at [29, 67] on div "Agent Activity Test Call" at bounding box center [36, 134] width 73 height 232
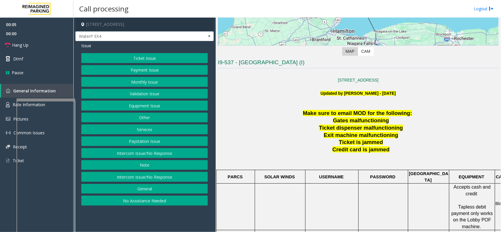
scroll to position [147, 0]
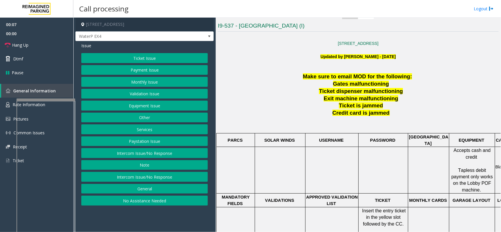
click at [183, 158] on button "Intercom Issue/No Response" at bounding box center [144, 153] width 127 height 10
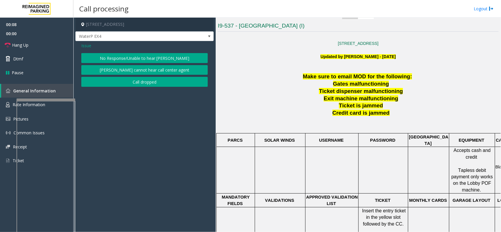
click at [176, 59] on button "No Response/Unable to hear [PERSON_NAME]" at bounding box center [144, 58] width 127 height 10
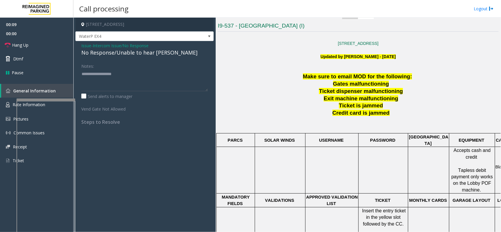
click at [164, 52] on div "No Response/Unable to hear [PERSON_NAME]" at bounding box center [144, 53] width 127 height 8
type textarea "**********"
click at [27, 45] on span "Hang Up" at bounding box center [20, 45] width 16 height 6
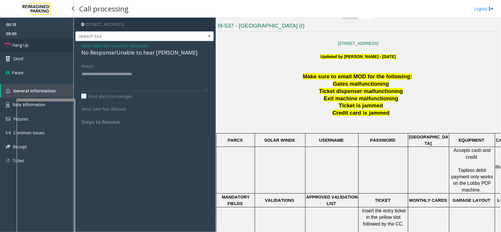
click at [27, 45] on span "Hang Up" at bounding box center [20, 45] width 16 height 6
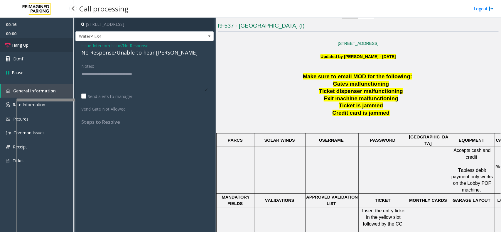
click at [27, 45] on span "Hang Up" at bounding box center [20, 45] width 16 height 6
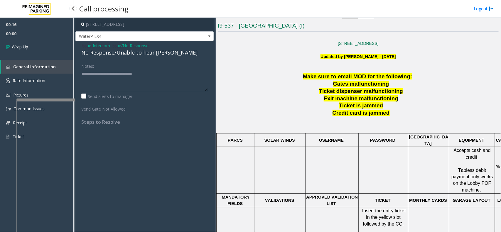
click at [27, 45] on span "Wrap Up" at bounding box center [20, 47] width 16 height 6
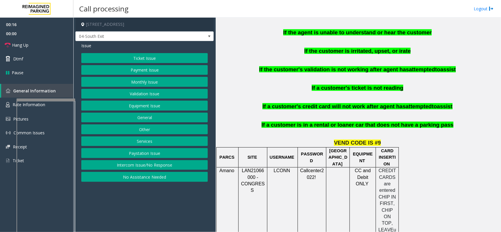
scroll to position [404, 0]
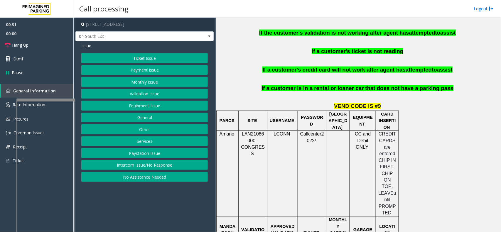
click at [139, 71] on button "Payment Issue" at bounding box center [144, 70] width 127 height 10
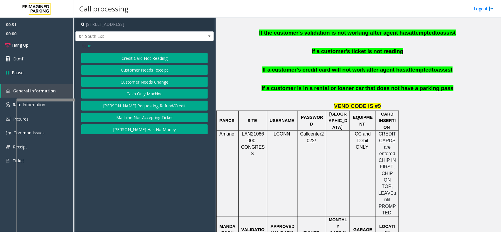
click at [155, 56] on button "Credit Card Not Reading" at bounding box center [144, 58] width 127 height 10
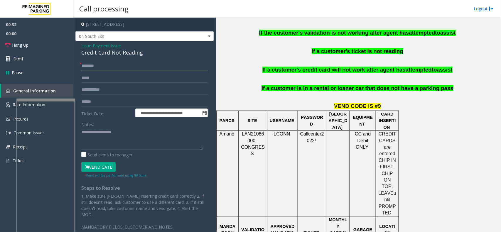
click at [93, 70] on input "text" at bounding box center [144, 66] width 127 height 10
click at [112, 51] on div "Credit Card Not Reading" at bounding box center [144, 53] width 127 height 8
click at [95, 70] on input "text" at bounding box center [144, 66] width 127 height 10
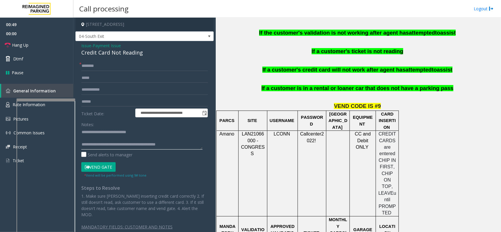
click at [153, 136] on textarea at bounding box center [141, 139] width 121 height 22
click at [155, 131] on textarea at bounding box center [141, 139] width 121 height 22
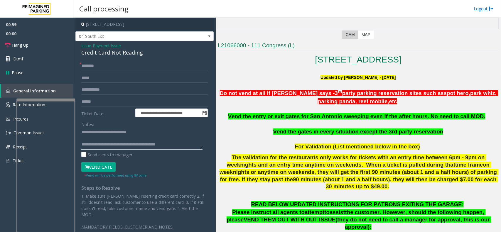
scroll to position [110, 0]
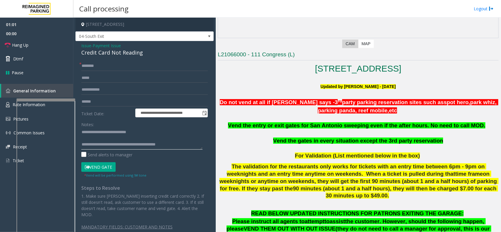
drag, startPoint x: 104, startPoint y: 143, endPoint x: 176, endPoint y: 143, distance: 72.8
click at [176, 143] on textarea at bounding box center [141, 139] width 121 height 22
click at [185, 139] on textarea at bounding box center [141, 139] width 121 height 22
type textarea "**********"
click at [120, 67] on input "text" at bounding box center [144, 66] width 127 height 10
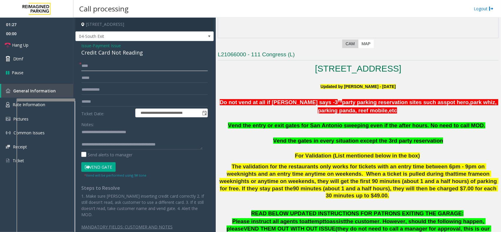
type input "****"
click at [122, 100] on input "text" at bounding box center [144, 102] width 127 height 10
click at [115, 102] on input "text" at bounding box center [144, 102] width 127 height 10
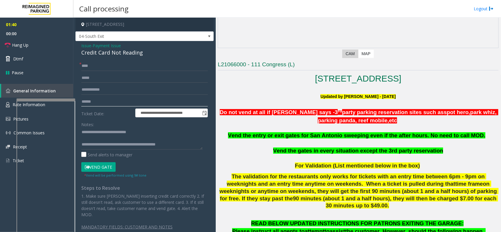
scroll to position [73, 0]
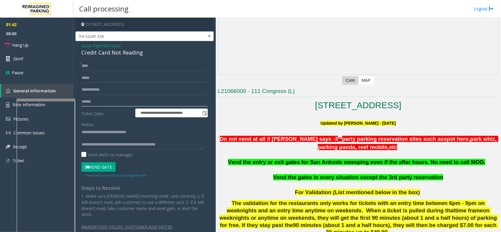
click at [93, 100] on input "text" at bounding box center [144, 102] width 127 height 10
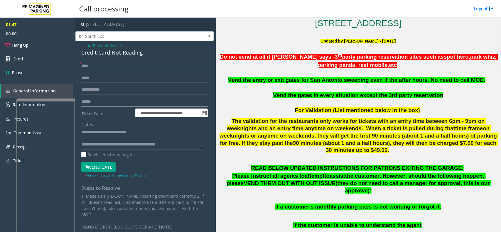
scroll to position [110, 0]
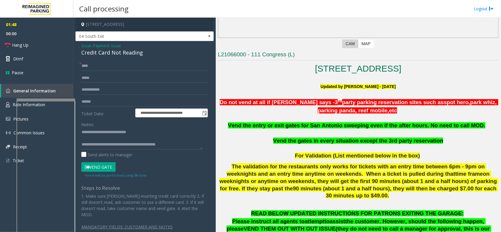
click at [96, 163] on button "Vend Gate" at bounding box center [98, 167] width 34 height 10
click at [185, 143] on textarea at bounding box center [141, 139] width 121 height 22
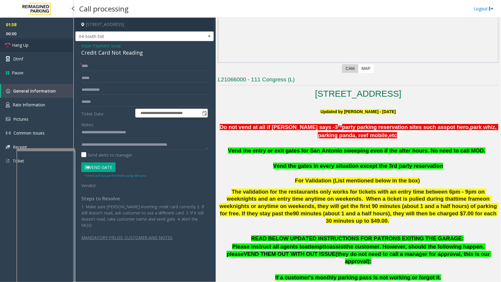
click at [54, 42] on link "Hang Up" at bounding box center [36, 45] width 73 height 14
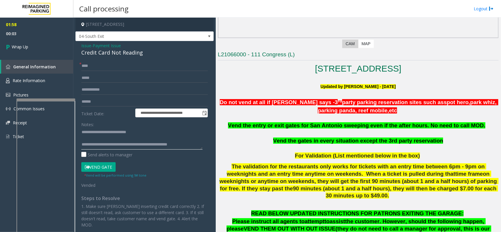
click at [195, 143] on textarea at bounding box center [141, 139] width 121 height 22
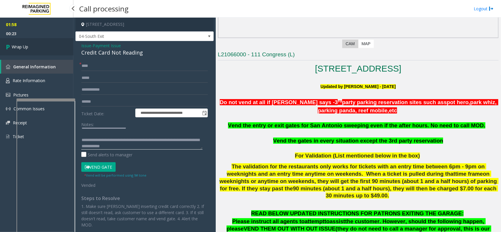
type textarea "**********"
click at [43, 51] on link "Wrap Up" at bounding box center [36, 46] width 73 height 17
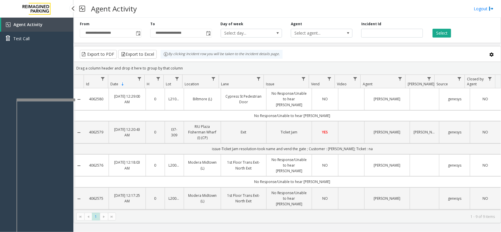
click at [24, 60] on div "Agent Activity Test Call" at bounding box center [36, 134] width 73 height 232
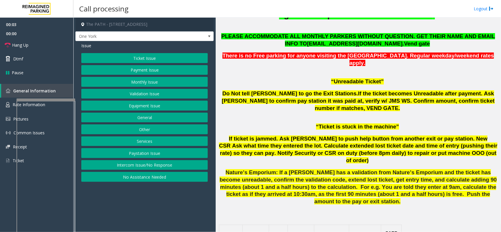
scroll to position [367, 0]
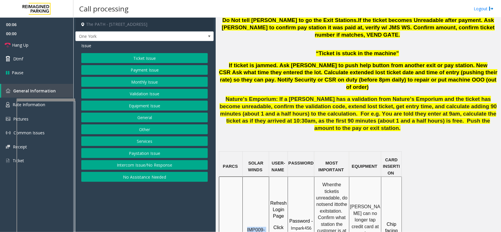
drag, startPoint x: 255, startPoint y: 193, endPoint x: 246, endPoint y: 184, distance: 13.1
copy span "IMP009-0501"
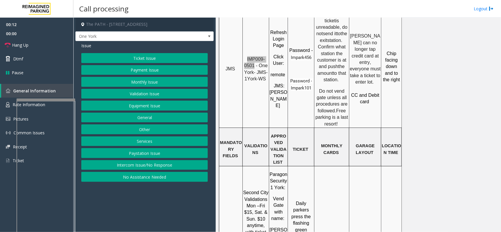
scroll to position [551, 0]
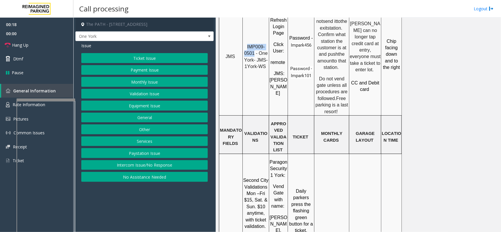
click at [185, 60] on button "Ticket Issue" at bounding box center [144, 58] width 127 height 10
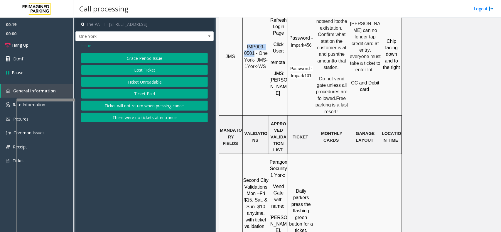
click at [180, 79] on button "Ticket Unreadable" at bounding box center [144, 82] width 127 height 10
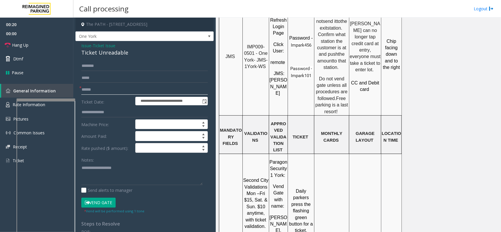
click at [130, 91] on input "text" at bounding box center [144, 90] width 127 height 10
click at [107, 56] on div "Ticket Unreadable" at bounding box center [144, 53] width 127 height 8
type textarea "**********"
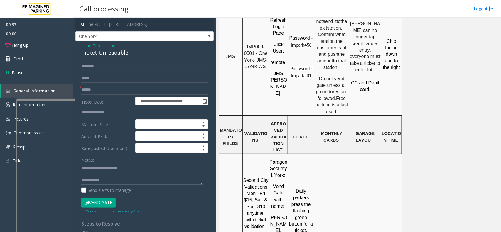
click at [135, 170] on textarea at bounding box center [141, 174] width 121 height 22
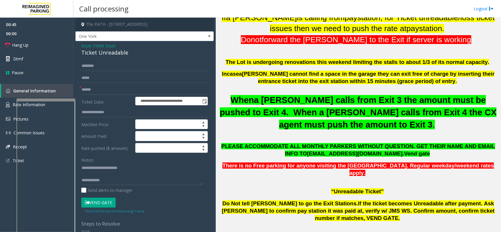
scroll to position [147, 0]
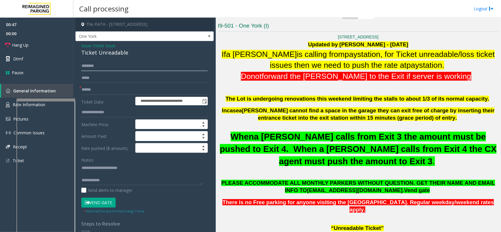
click at [117, 67] on input "text" at bounding box center [144, 66] width 127 height 10
type input "*******"
click at [100, 87] on input "text" at bounding box center [144, 90] width 127 height 10
type input "**"
click at [105, 201] on button "Vend Gate" at bounding box center [98, 203] width 34 height 10
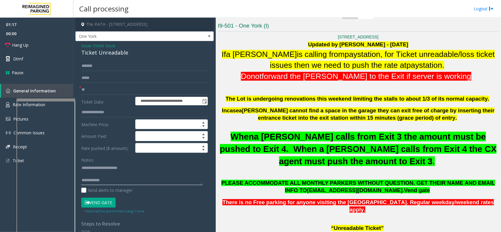
click at [113, 175] on textarea at bounding box center [141, 174] width 121 height 22
click at [115, 179] on textarea at bounding box center [141, 174] width 121 height 22
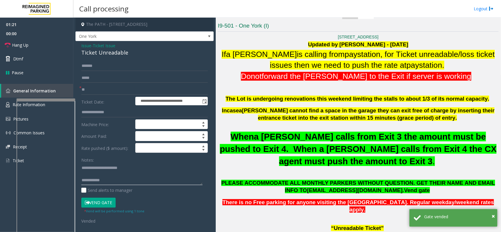
click at [124, 185] on textarea at bounding box center [141, 174] width 121 height 22
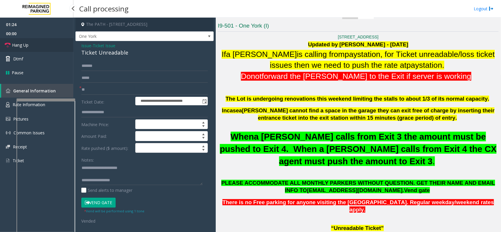
click at [60, 46] on link "Hang Up" at bounding box center [36, 45] width 73 height 14
click at [144, 185] on textarea at bounding box center [141, 174] width 121 height 22
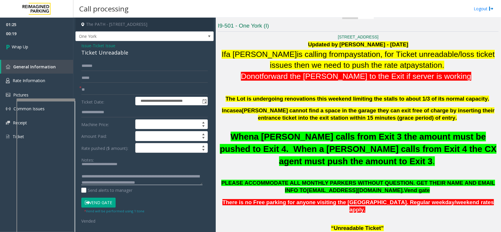
scroll to position [10, 0]
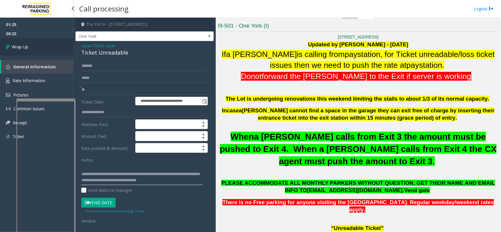
type textarea "**********"
click at [23, 51] on link "Wrap Up" at bounding box center [36, 46] width 73 height 17
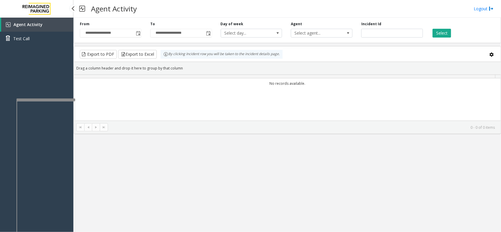
click at [36, 46] on div "Agent Activity Test Call" at bounding box center [36, 34] width 73 height 32
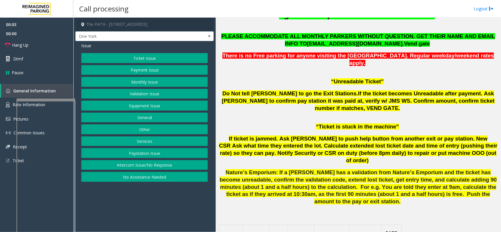
scroll to position [367, 0]
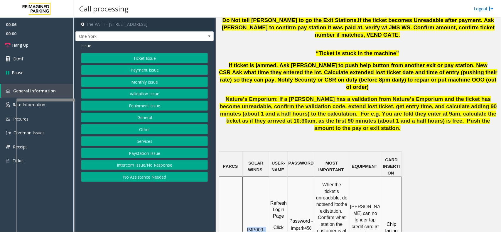
drag, startPoint x: 255, startPoint y: 194, endPoint x: 248, endPoint y: 186, distance: 10.9
copy span "IMP009-0501"
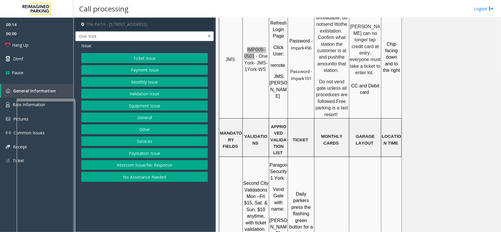
scroll to position [551, 0]
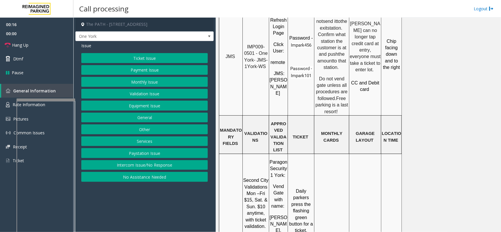
click at [125, 64] on div "Ticket Issue Payment Issue Monthly Issue Validation Issue Equipment Issue Gener…" at bounding box center [144, 117] width 127 height 129
click at [136, 56] on button "Ticket Issue" at bounding box center [144, 58] width 127 height 10
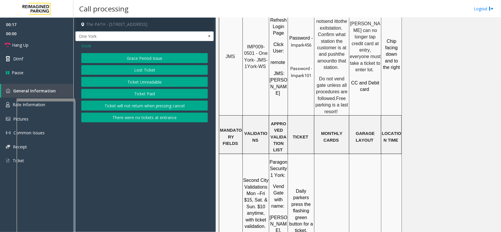
click at [134, 83] on button "Ticket Unreadable" at bounding box center [144, 82] width 127 height 10
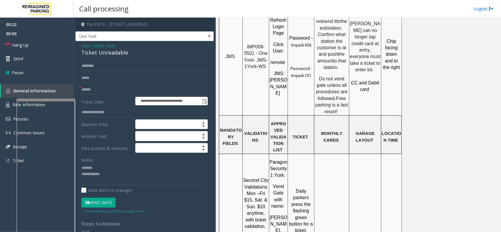
click at [96, 55] on div "Ticket Unreadable" at bounding box center [144, 53] width 127 height 8
click at [140, 168] on textarea at bounding box center [141, 174] width 121 height 22
click at [148, 181] on textarea at bounding box center [141, 174] width 121 height 22
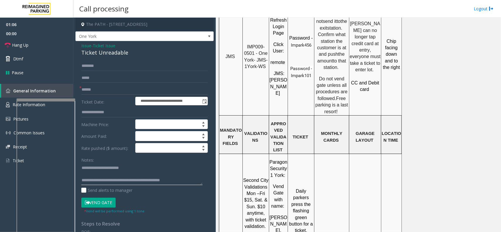
type textarea "**********"
click at [128, 72] on form "**********" at bounding box center [144, 137] width 127 height 153
click at [128, 69] on input "text" at bounding box center [144, 66] width 127 height 10
type input "*********"
click at [96, 199] on button "Vend Gate" at bounding box center [98, 203] width 34 height 10
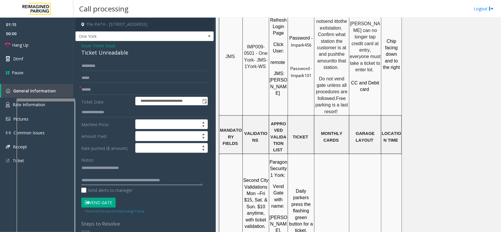
click at [187, 181] on textarea at bounding box center [141, 174] width 121 height 22
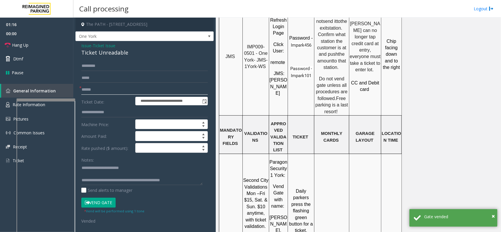
click at [138, 89] on input "text" at bounding box center [144, 90] width 127 height 10
type input "**"
click at [143, 181] on textarea at bounding box center [141, 174] width 121 height 22
click at [182, 178] on textarea at bounding box center [141, 174] width 121 height 22
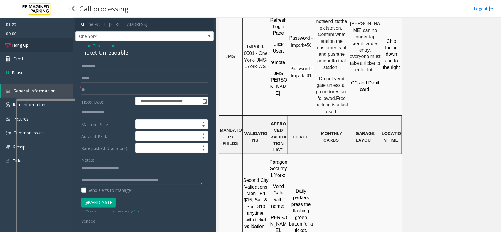
click at [56, 43] on link "Hang Up" at bounding box center [36, 45] width 73 height 14
click at [184, 189] on div "Send alerts to manager" at bounding box center [144, 190] width 127 height 6
click at [189, 179] on textarea at bounding box center [141, 174] width 121 height 22
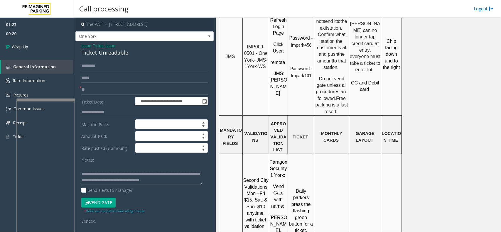
scroll to position [10, 0]
type textarea "**********"
click at [22, 46] on span "Wrap Up" at bounding box center [20, 47] width 16 height 6
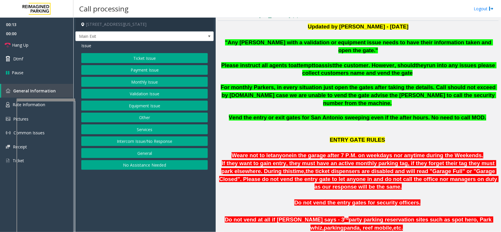
scroll to position [147, 0]
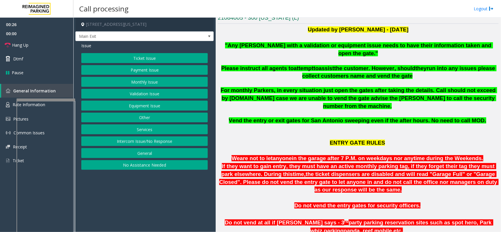
click at [159, 84] on button "Monthly Issue" at bounding box center [144, 82] width 127 height 10
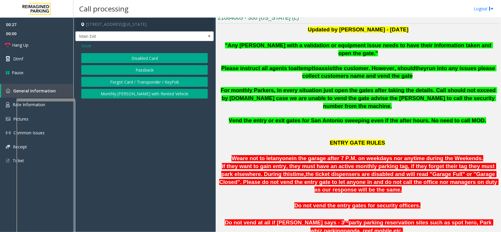
click at [155, 62] on button "Disabled Card" at bounding box center [144, 58] width 127 height 10
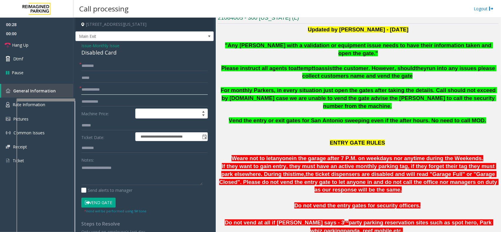
click at [85, 88] on input "text" at bounding box center [144, 90] width 127 height 10
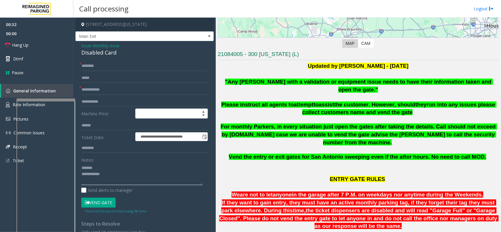
scroll to position [110, 0]
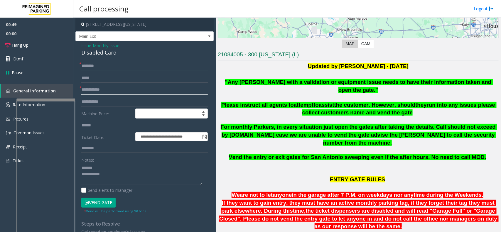
click at [120, 95] on input "text" at bounding box center [144, 90] width 127 height 10
click at [101, 52] on div "Disabled Card" at bounding box center [144, 53] width 127 height 8
type textarea "**********"
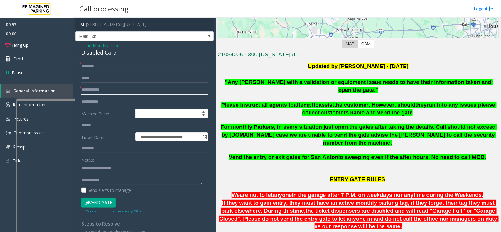
click at [97, 90] on input "text" at bounding box center [144, 90] width 127 height 10
type input "********"
click at [132, 66] on input "text" at bounding box center [144, 66] width 127 height 10
click at [103, 65] on input "**********" at bounding box center [144, 66] width 127 height 10
click at [105, 64] on input "**********" at bounding box center [144, 66] width 127 height 10
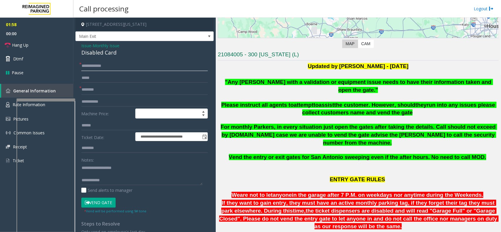
click at [107, 66] on input "**********" at bounding box center [144, 66] width 127 height 10
type input "**********"
type textarea "**********"
click at [110, 206] on button "Vend Gate" at bounding box center [98, 203] width 34 height 10
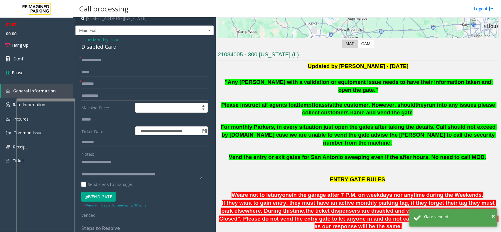
scroll to position [0, 0]
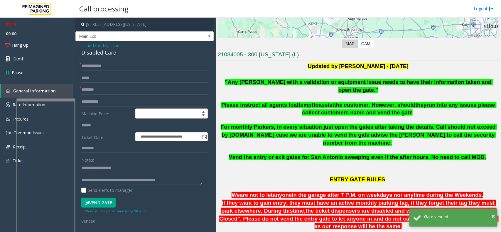
click at [93, 65] on input "**********" at bounding box center [144, 66] width 127 height 10
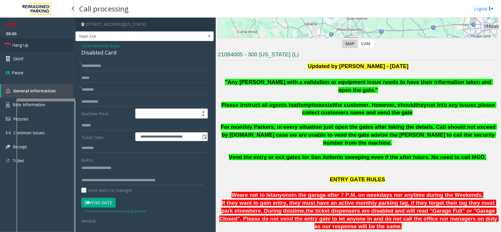
drag, startPoint x: 44, startPoint y: 46, endPoint x: 56, endPoint y: 39, distance: 13.8
click at [44, 46] on link "Hang Up" at bounding box center [36, 45] width 73 height 14
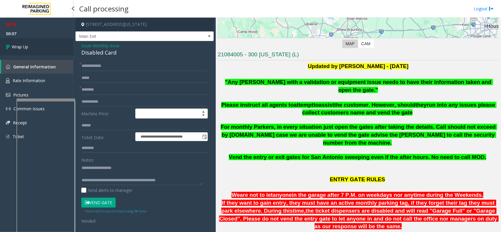
click at [55, 52] on link "Wrap Up" at bounding box center [36, 46] width 73 height 17
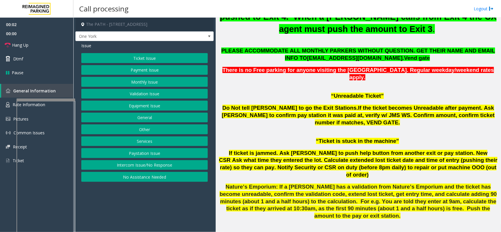
scroll to position [367, 0]
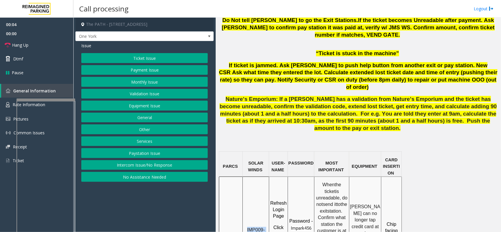
drag, startPoint x: 255, startPoint y: 195, endPoint x: 247, endPoint y: 187, distance: 11.4
copy span "IMP009-0501"
click at [143, 60] on button "Ticket Issue" at bounding box center [144, 58] width 127 height 10
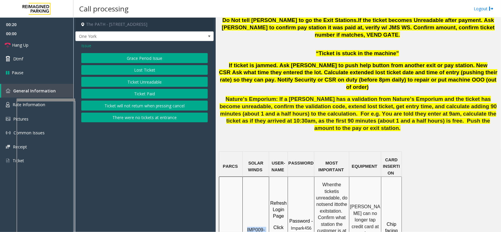
click at [143, 87] on button "Ticket Unreadable" at bounding box center [144, 82] width 127 height 10
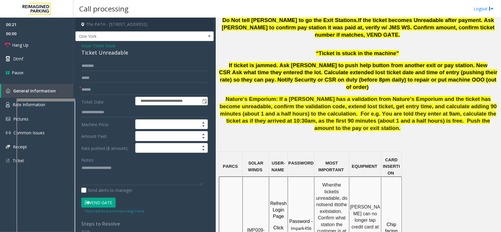
drag, startPoint x: 77, startPoint y: 87, endPoint x: 80, endPoint y: 88, distance: 3.6
click at [80, 88] on div "**********" at bounding box center [144, 194] width 135 height 266
click at [81, 88] on span "*" at bounding box center [80, 88] width 2 height 6
click at [93, 90] on input "text" at bounding box center [144, 90] width 127 height 10
click at [96, 93] on input "text" at bounding box center [144, 90] width 127 height 10
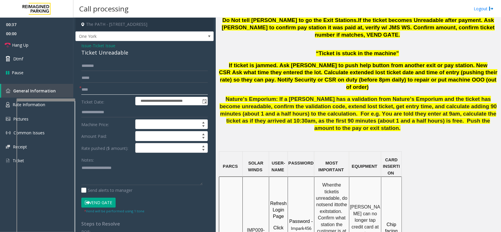
click at [107, 88] on input "****" at bounding box center [144, 90] width 127 height 10
type input "********"
click at [93, 55] on div "Ticket Unreadable" at bounding box center [144, 53] width 127 height 8
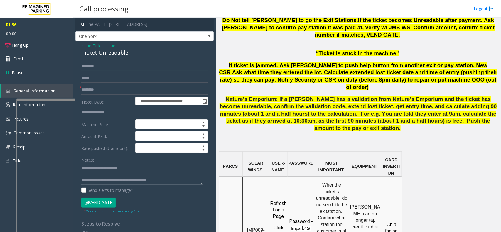
click at [172, 182] on textarea at bounding box center [141, 174] width 121 height 22
type textarea "**********"
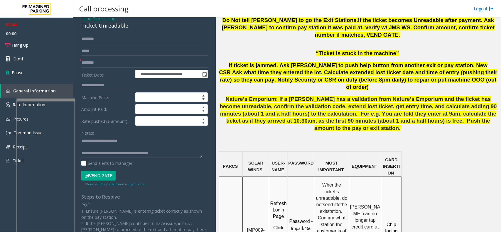
scroll to position [0, 0]
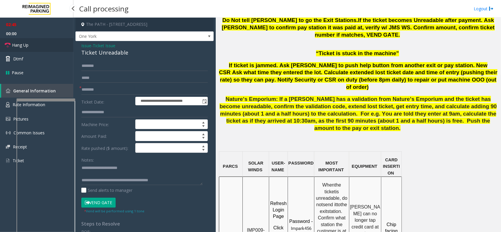
click at [37, 48] on link "Hang Up" at bounding box center [36, 45] width 73 height 14
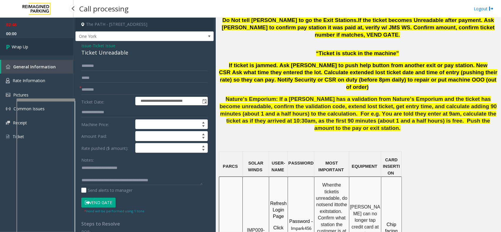
click at [37, 48] on link "Wrap Up" at bounding box center [36, 46] width 73 height 17
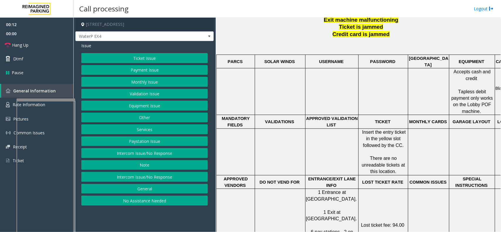
scroll to position [220, 0]
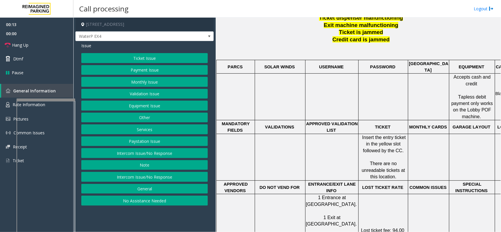
click at [140, 156] on button "Intercom Issue/No Response" at bounding box center [144, 153] width 127 height 10
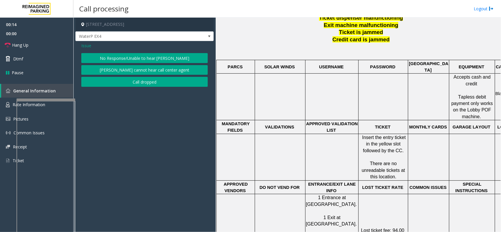
click at [160, 62] on button "No Response/Unable to hear [PERSON_NAME]" at bounding box center [144, 58] width 127 height 10
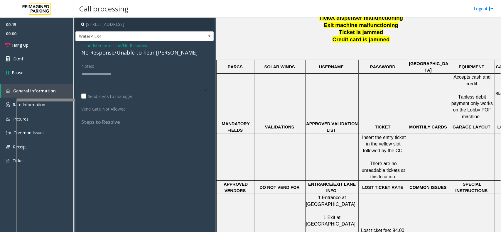
click at [156, 55] on div "No Response/Unable to hear [PERSON_NAME]" at bounding box center [144, 53] width 127 height 8
type textarea "**********"
click at [34, 41] on link "Hang Up" at bounding box center [36, 45] width 73 height 14
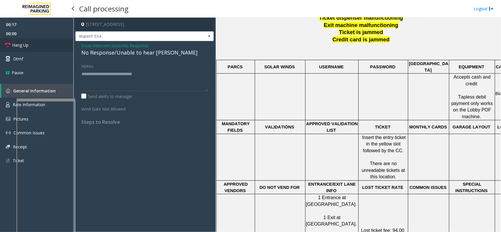
click at [34, 41] on link "Hang Up" at bounding box center [36, 45] width 73 height 14
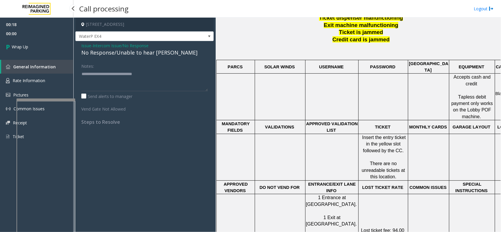
click at [34, 42] on link "Wrap Up" at bounding box center [36, 46] width 73 height 17
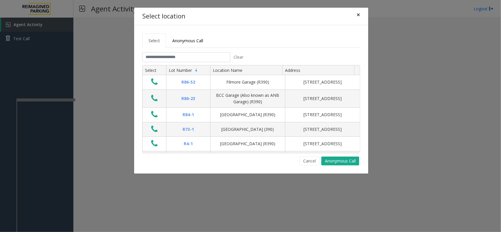
click at [356, 21] on button "×" at bounding box center [359, 15] width 12 height 14
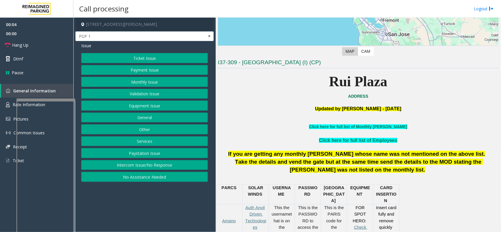
scroll to position [147, 0]
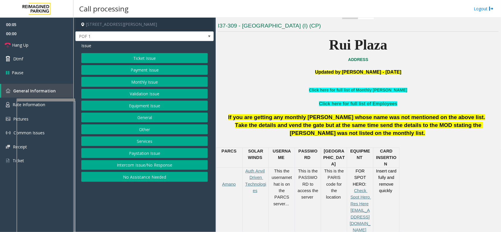
click at [143, 103] on button "Equipment Issue" at bounding box center [144, 106] width 127 height 10
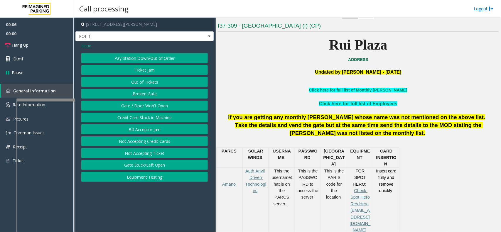
click at [143, 103] on button "Gate / Door Won't Open" at bounding box center [144, 106] width 127 height 10
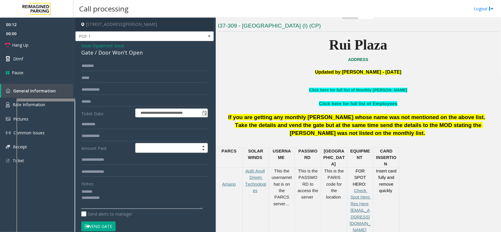
type textarea "**********"
click at [106, 45] on span "Equipment Issue" at bounding box center [108, 46] width 31 height 6
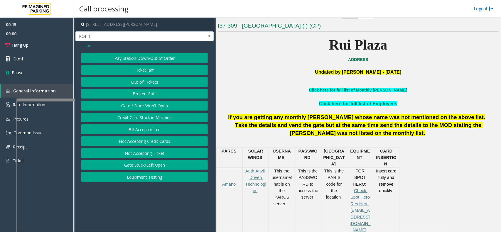
click at [87, 49] on span "Issue" at bounding box center [86, 46] width 10 height 6
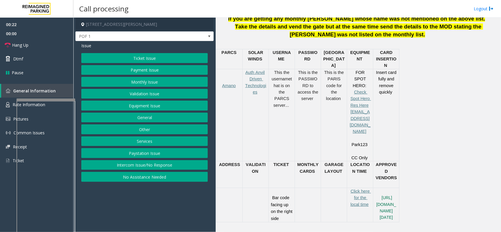
scroll to position [257, 0]
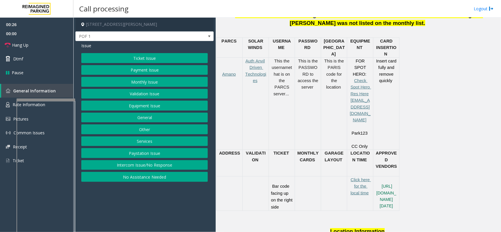
click at [176, 63] on button "Ticket Issue" at bounding box center [144, 58] width 127 height 10
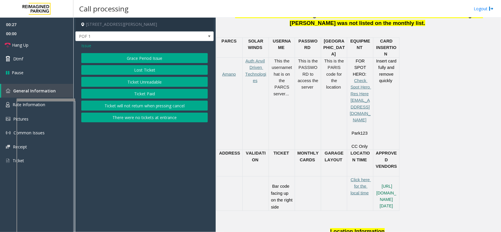
click at [150, 81] on button "Ticket Unreadable" at bounding box center [144, 82] width 127 height 10
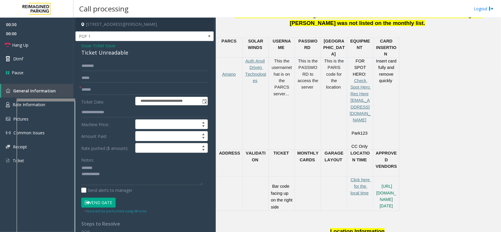
click at [96, 56] on div "Ticket Unreadable" at bounding box center [144, 53] width 127 height 8
click at [99, 53] on div "Ticket Unreadable" at bounding box center [144, 53] width 127 height 8
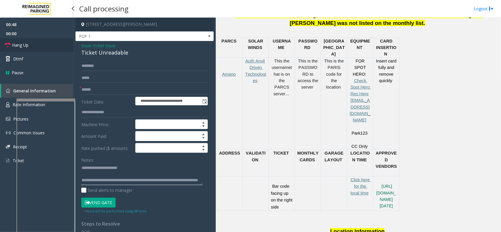
type textarea "**********"
click at [31, 40] on link "Hang Up" at bounding box center [36, 45] width 73 height 14
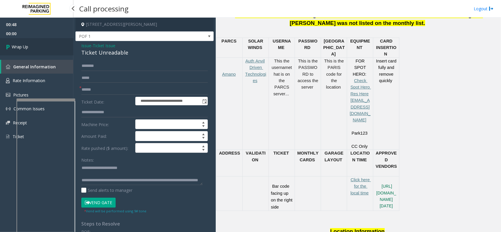
click at [29, 46] on link "Wrap Up" at bounding box center [36, 46] width 73 height 17
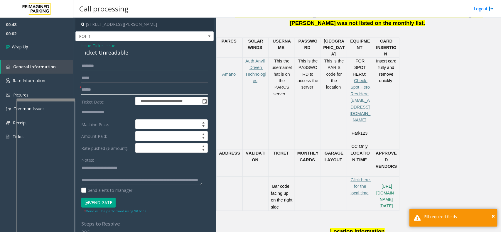
click at [85, 91] on input "text" at bounding box center [144, 90] width 127 height 10
type input "**"
click at [43, 43] on link "Wrap Up" at bounding box center [36, 46] width 73 height 17
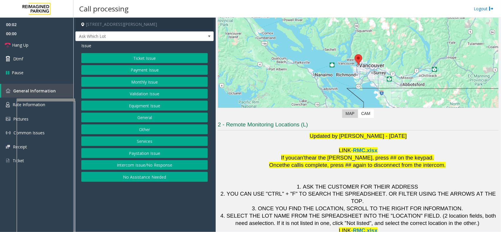
scroll to position [49, 0]
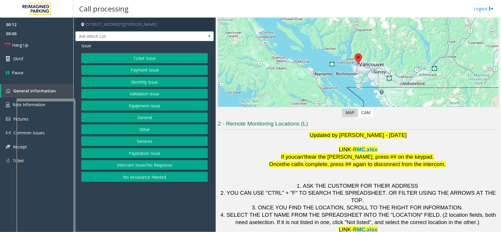
click at [143, 163] on button "Intercom Issue/No Response" at bounding box center [144, 165] width 127 height 10
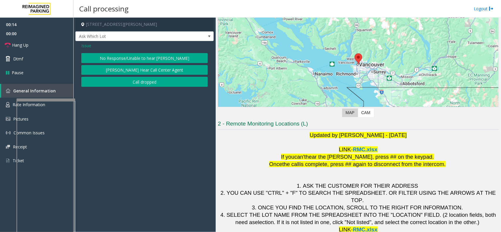
click at [136, 59] on button "No Response/Unable to hear [PERSON_NAME]" at bounding box center [144, 58] width 127 height 10
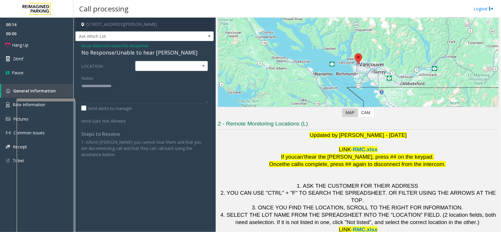
click at [135, 53] on div "No Response/Unable to hear [PERSON_NAME]" at bounding box center [144, 53] width 127 height 8
click at [85, 41] on div "Issue - Intercom Issue/No Response No Response/Unable to hear [PERSON_NAME] LOC…" at bounding box center [144, 102] width 138 height 122
click at [100, 52] on div "No Response/Unable to hear [PERSON_NAME]" at bounding box center [144, 53] width 127 height 8
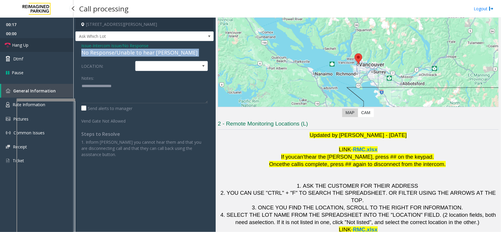
drag, startPoint x: 27, startPoint y: 44, endPoint x: 36, endPoint y: 46, distance: 8.5
click at [27, 44] on span "Hang Up" at bounding box center [20, 45] width 16 height 6
click at [93, 55] on div "No Response/Unable to hear [PERSON_NAME]" at bounding box center [144, 53] width 127 height 8
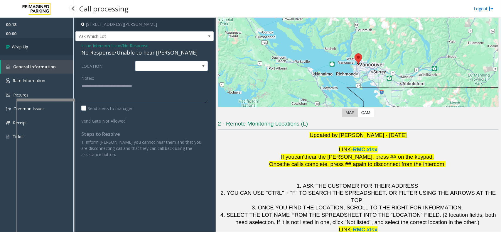
type textarea "**********"
click at [42, 43] on link "Wrap Up" at bounding box center [36, 46] width 73 height 17
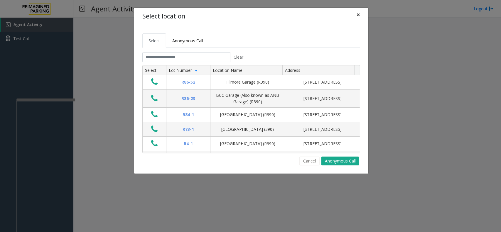
click at [359, 12] on span "×" at bounding box center [359, 15] width 4 height 8
